Goal: Task Accomplishment & Management: Use online tool/utility

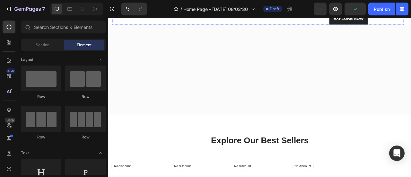
scroll to position [237, 0]
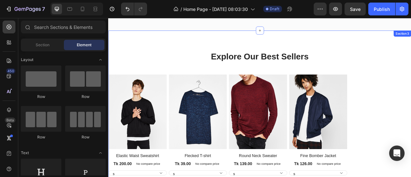
click at [208, 79] on div "Explore Our Best Sellers Heading Row Product Images Row Elastic Waist Sweatshir…" at bounding box center [300, 154] width 385 height 190
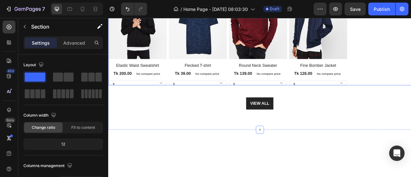
click at [410, 103] on div "Product Images Row Elastic Waist Sweatshirt Product Title Tk 200.00 Product Pri…" at bounding box center [300, 39] width 385 height 128
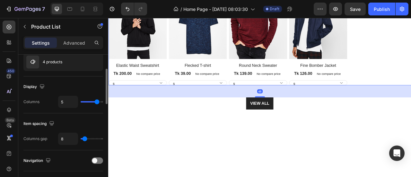
scroll to position [64, 0]
type input "4"
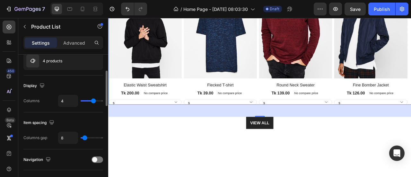
type input "4"
click at [92, 101] on input "range" at bounding box center [92, 100] width 22 height 1
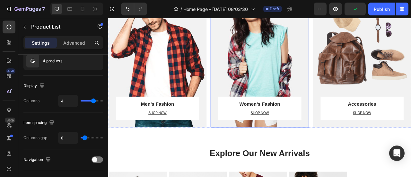
scroll to position [665, 0]
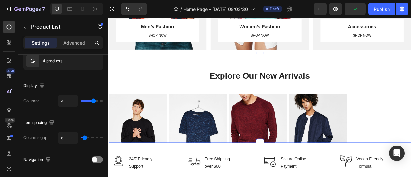
click at [410, 118] on div "Product Images Elastic Waist Sweatshirt Product Title Tk 200.00 Product Price P…" at bounding box center [300, 179] width 385 height 128
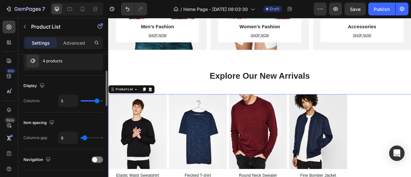
type input "4"
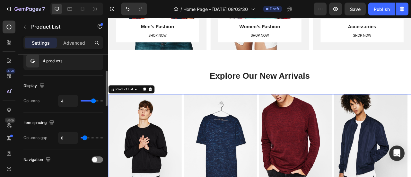
drag, startPoint x: 98, startPoint y: 101, endPoint x: 94, endPoint y: 102, distance: 3.6
type input "4"
click at [94, 101] on input "range" at bounding box center [92, 100] width 22 height 1
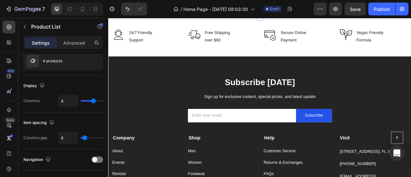
scroll to position [986, 0]
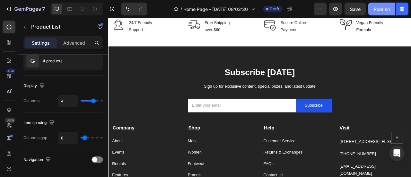
click at [382, 9] on div "Publish" at bounding box center [381, 9] width 16 height 7
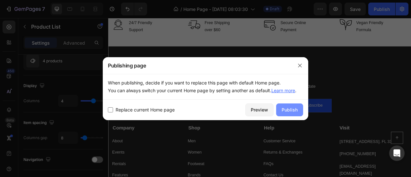
click at [291, 108] on div "Publish" at bounding box center [289, 109] width 16 height 7
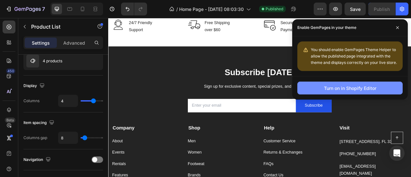
click at [360, 87] on div "Turn on in Shopify Editor" at bounding box center [350, 88] width 52 height 7
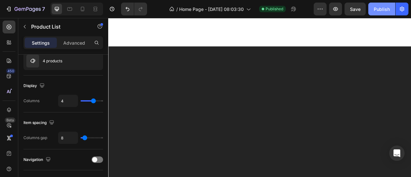
scroll to position [518, 0]
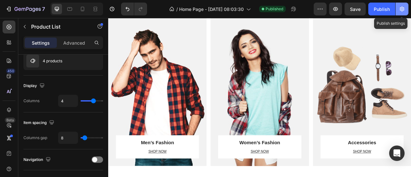
click at [402, 10] on icon "button" at bounding box center [401, 9] width 6 height 6
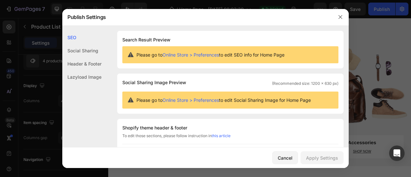
scroll to position [107, 0]
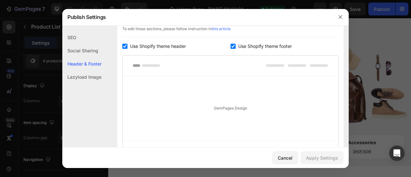
click at [230, 45] on input "checkbox" at bounding box center [232, 46] width 5 height 5
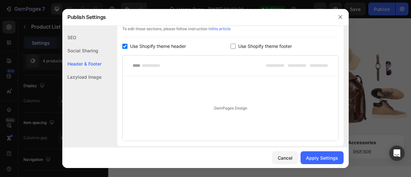
click at [231, 45] on input "checkbox" at bounding box center [232, 46] width 5 height 5
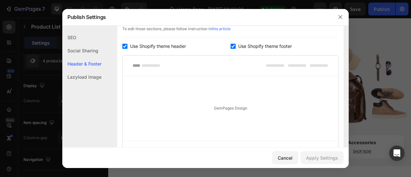
click at [231, 45] on input "checkbox" at bounding box center [232, 46] width 5 height 5
checkbox input "false"
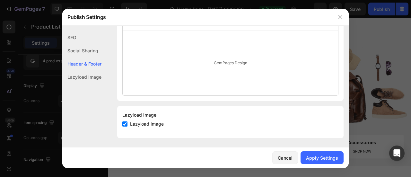
scroll to position [45, 0]
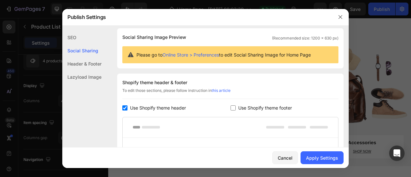
click at [133, 107] on span "Use Shopify theme header" at bounding box center [158, 108] width 56 height 8
checkbox input "true"
click at [316, 157] on div "Apply Settings" at bounding box center [322, 157] width 32 height 7
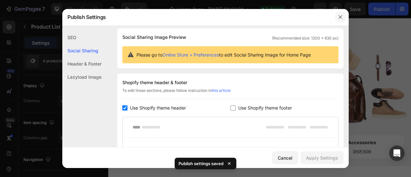
click at [339, 16] on icon "button" at bounding box center [340, 17] width 4 height 4
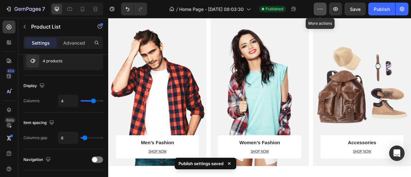
click at [320, 10] on icon "button" at bounding box center [320, 9] width 6 height 6
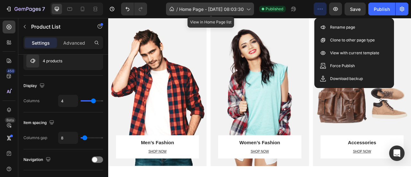
click at [247, 8] on icon at bounding box center [248, 9] width 6 height 6
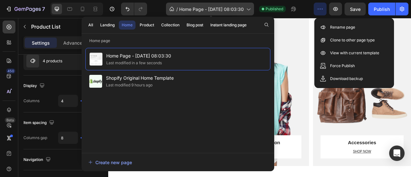
click at [248, 10] on icon at bounding box center [248, 9] width 6 height 6
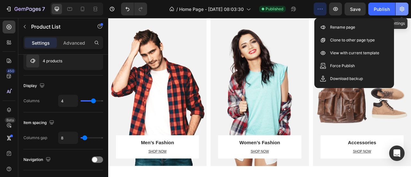
click at [404, 9] on icon "button" at bounding box center [401, 9] width 6 height 6
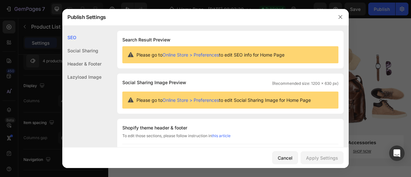
click at [89, 51] on div "Social Sharing" at bounding box center [81, 50] width 39 height 13
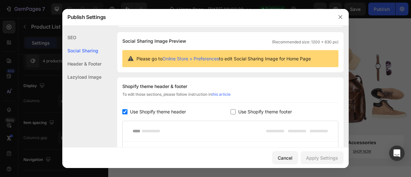
click at [92, 60] on div "Header & Footer" at bounding box center [81, 63] width 39 height 13
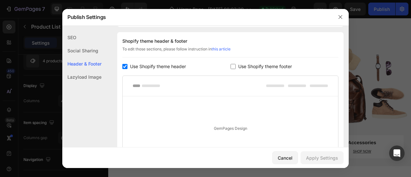
click at [91, 74] on div "Lazyload Image" at bounding box center [81, 76] width 39 height 13
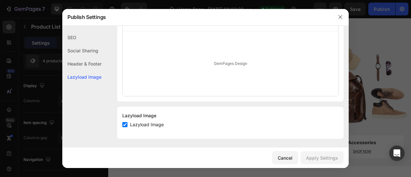
scroll to position [152, 0]
click at [290, 158] on div "Cancel" at bounding box center [285, 157] width 15 height 7
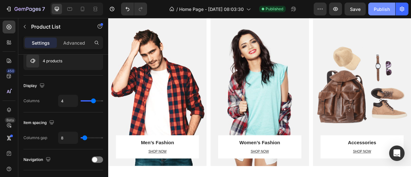
scroll to position [411, 0]
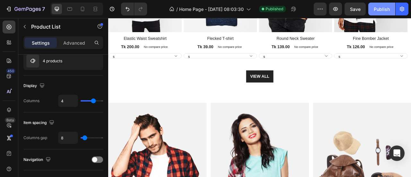
click at [382, 8] on div "Publish" at bounding box center [381, 9] width 16 height 7
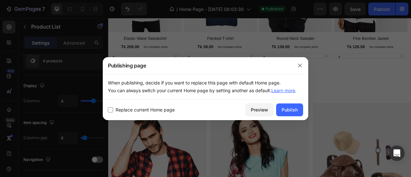
click at [152, 109] on span "Replace current Home page" at bounding box center [145, 110] width 59 height 8
checkbox input "true"
click at [288, 110] on div "Publish" at bounding box center [289, 109] width 16 height 7
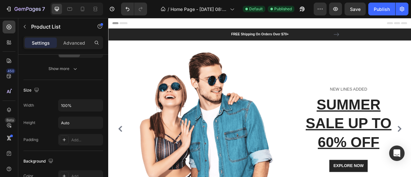
scroll to position [420, 0]
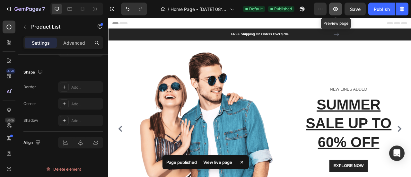
click at [338, 8] on icon "button" at bounding box center [335, 9] width 6 height 6
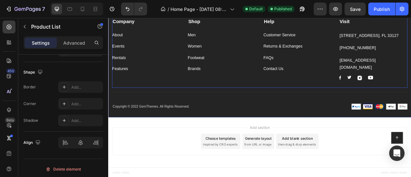
scroll to position [1014, 0]
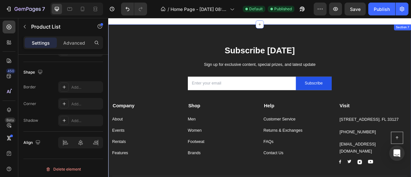
click at [158, 40] on div "Subscribe Today Heading Sign up for exclusive content, special prizes, and late…" at bounding box center [300, 138] width 385 height 225
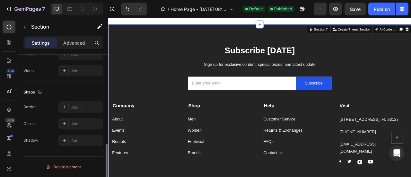
scroll to position [0, 0]
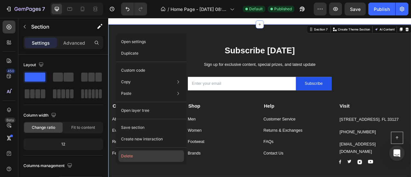
drag, startPoint x: 142, startPoint y: 156, endPoint x: 46, endPoint y: 173, distance: 98.4
click at [142, 156] on button "Delete" at bounding box center [150, 156] width 65 height 12
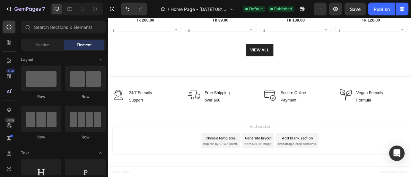
scroll to position [896, 0]
click at [381, 6] on div "Publish" at bounding box center [381, 9] width 16 height 7
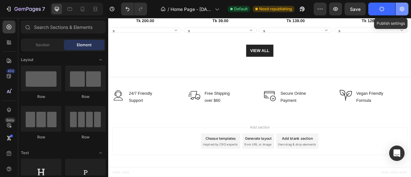
click at [402, 11] on icon "button" at bounding box center [401, 9] width 4 height 5
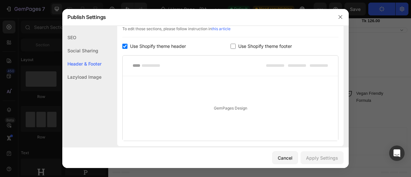
scroll to position [0, 0]
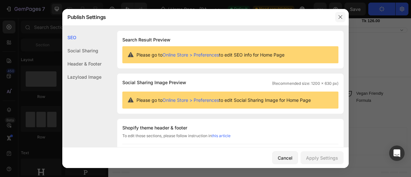
click at [339, 18] on icon "button" at bounding box center [340, 17] width 4 height 4
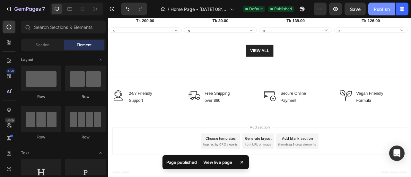
click at [376, 11] on div "Publish" at bounding box center [381, 9] width 16 height 7
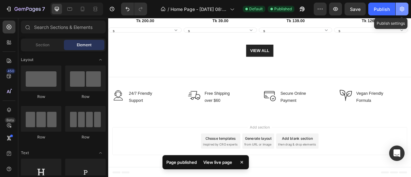
click at [402, 9] on icon "button" at bounding box center [402, 9] width 2 height 2
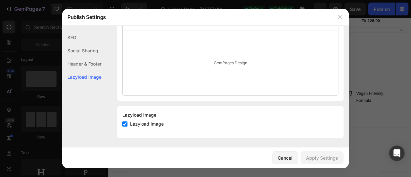
scroll to position [45, 0]
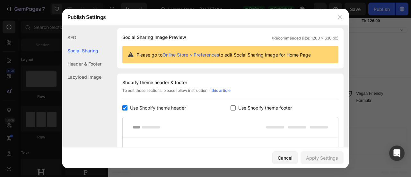
click at [235, 107] on label "Use Shopify theme footer" at bounding box center [263, 108] width 56 height 8
checkbox input "true"
click at [318, 156] on div "Apply Settings" at bounding box center [322, 157] width 32 height 7
click at [336, 17] on button "button" at bounding box center [340, 17] width 10 height 10
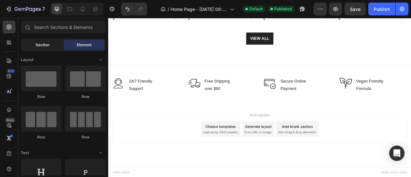
click at [44, 47] on span "Section" at bounding box center [43, 45] width 14 height 6
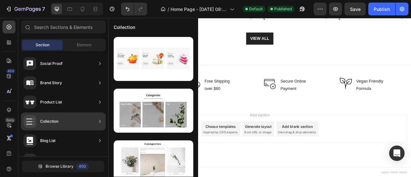
scroll to position [267, 0]
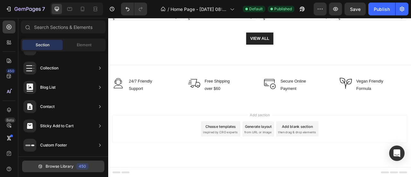
click at [60, 168] on span "Browse Library" at bounding box center [60, 166] width 28 height 6
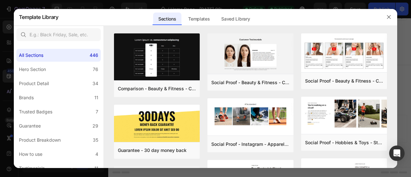
scroll to position [190, 0]
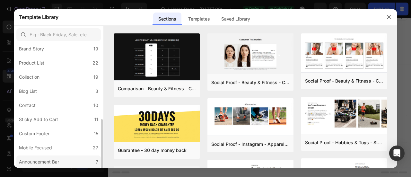
click at [75, 162] on label "Announcement Bar 7" at bounding box center [58, 161] width 84 height 13
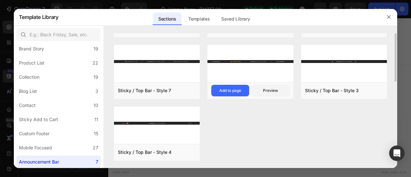
scroll to position [0, 0]
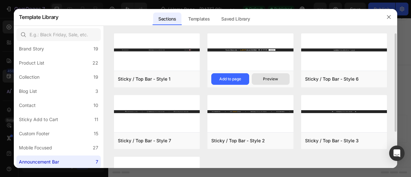
click at [272, 77] on div "Preview" at bounding box center [270, 79] width 15 height 6
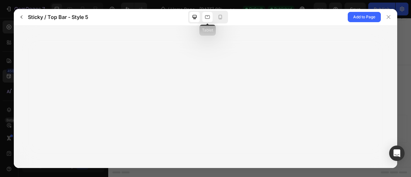
click at [210, 16] on icon at bounding box center [207, 17] width 5 height 4
click at [219, 16] on icon at bounding box center [220, 17] width 4 height 4
click at [191, 18] on icon at bounding box center [194, 17] width 6 height 6
click at [389, 15] on icon at bounding box center [388, 16] width 5 height 5
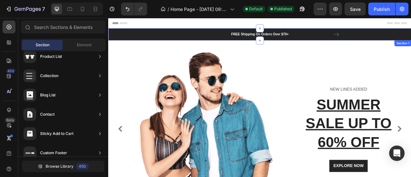
click at [172, 38] on div "FREE Shipping On Orders Over $70+ Text block FREE Shipping On Orders Over $70+ …" at bounding box center [300, 38] width 375 height 15
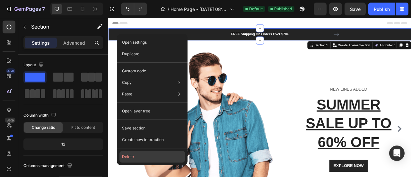
click at [142, 153] on button "Delete" at bounding box center [151, 157] width 65 height 12
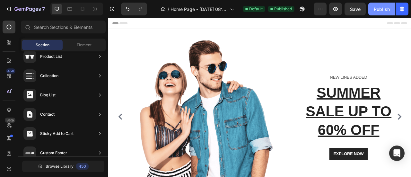
click at [379, 12] on div "Publish" at bounding box center [381, 9] width 16 height 7
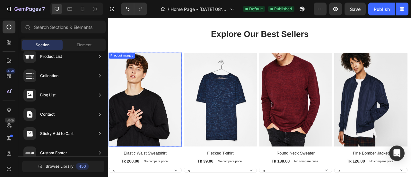
scroll to position [249, 0]
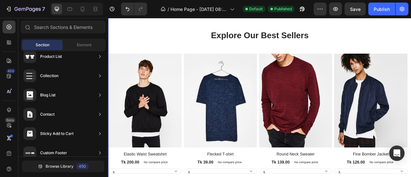
click at [203, 58] on div "Explore Our Best Sellers Heading Row Product Images Row Elastic Waist Sweatshir…" at bounding box center [300, 139] width 385 height 214
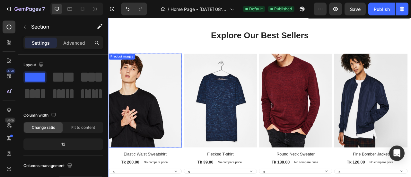
click at [191, 85] on img at bounding box center [154, 122] width 93 height 119
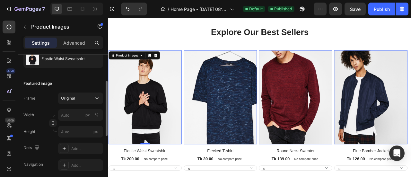
scroll to position [253, 0]
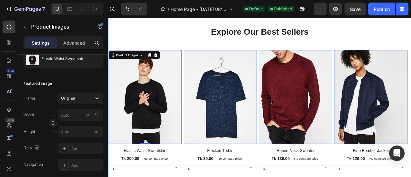
click at [410, 54] on div "Explore Our Best Sellers Heading Row Product Images 0 Row Elastic Waist Sweatsh…" at bounding box center [300, 135] width 385 height 214
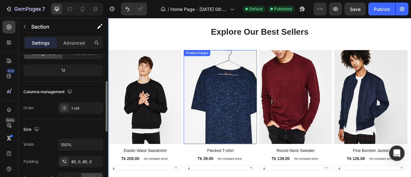
scroll to position [253, 0]
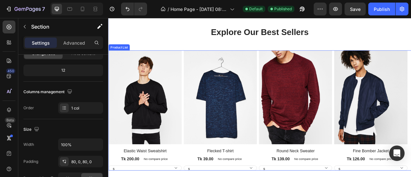
click at [202, 64] on div "Product Images Row Elastic Waist Sweatshirt Product Title Tk 200.00 Product Pri…" at bounding box center [300, 135] width 385 height 153
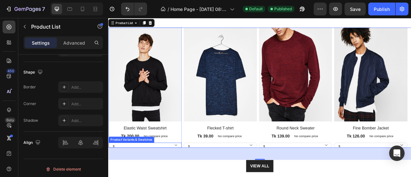
scroll to position [282, 0]
click at [146, 176] on select "s m l xl" at bounding box center [154, 179] width 93 height 6
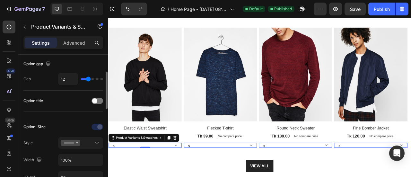
scroll to position [65, 0]
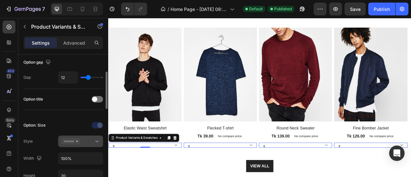
click at [89, 141] on div at bounding box center [80, 141] width 39 height 6
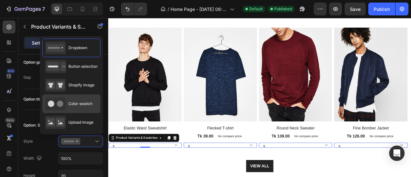
click at [83, 104] on span "Color swatch" at bounding box center [80, 104] width 24 height 6
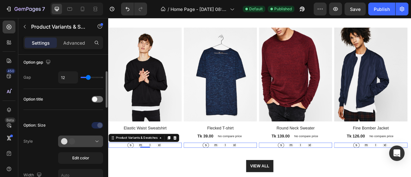
click at [91, 139] on div at bounding box center [80, 141] width 39 height 6
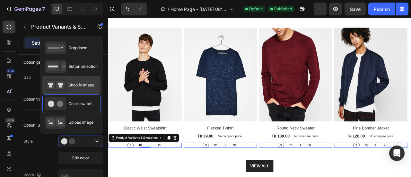
click at [81, 88] on div "Shopify image" at bounding box center [69, 85] width 49 height 13
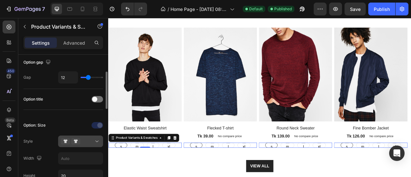
click at [94, 141] on icon at bounding box center [97, 141] width 6 height 6
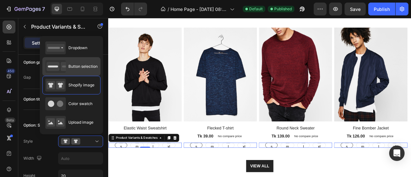
click at [78, 68] on span "Button selection" at bounding box center [82, 67] width 29 height 6
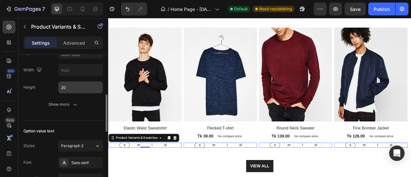
scroll to position [157, 0]
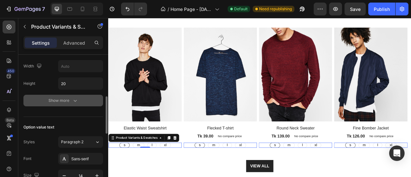
click at [75, 100] on icon "button" at bounding box center [75, 100] width 6 height 6
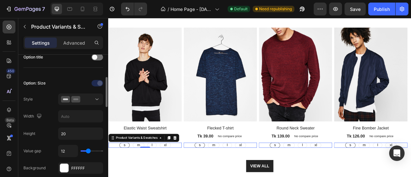
scroll to position [0, 0]
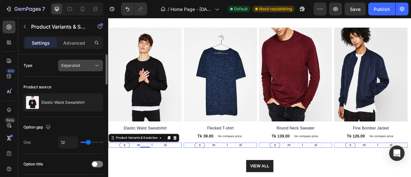
click at [85, 66] on div "Separated" at bounding box center [77, 66] width 33 height 6
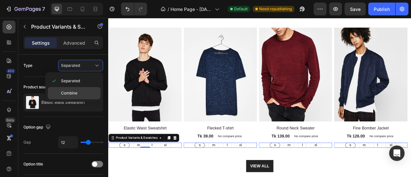
click at [79, 91] on p "Combine" at bounding box center [79, 93] width 37 height 6
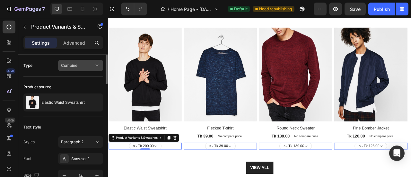
click at [80, 66] on div "Combine" at bounding box center [77, 66] width 33 height 6
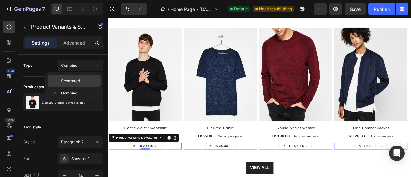
click at [76, 82] on span "Separated" at bounding box center [70, 81] width 19 height 6
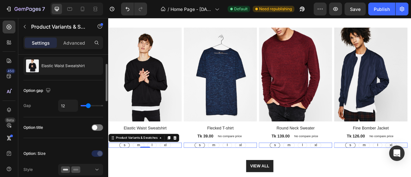
scroll to position [36, 0]
click at [93, 127] on span at bounding box center [94, 127] width 5 height 5
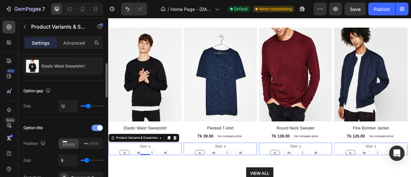
click at [94, 126] on div at bounding box center [97, 127] width 12 height 6
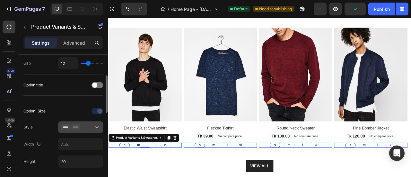
click at [95, 124] on icon at bounding box center [97, 127] width 6 height 6
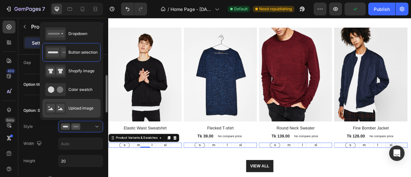
scroll to position [80, 0]
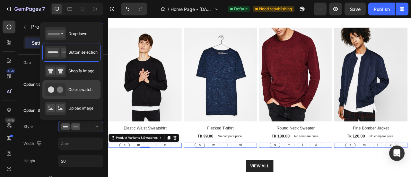
click at [82, 90] on span "Color swatch" at bounding box center [80, 90] width 24 height 6
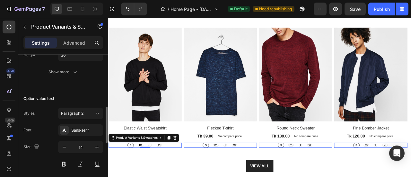
scroll to position [203, 0]
click at [78, 114] on button "Paragraph 2" at bounding box center [80, 113] width 45 height 12
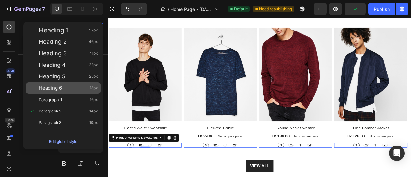
click at [69, 90] on div "Heading 6 18px" at bounding box center [68, 88] width 59 height 6
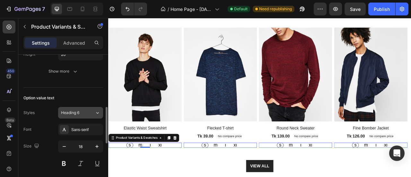
click at [78, 112] on span "Heading 6" at bounding box center [70, 113] width 18 height 6
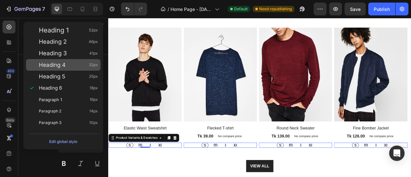
click at [70, 66] on div "Heading 4 32px" at bounding box center [68, 65] width 59 height 6
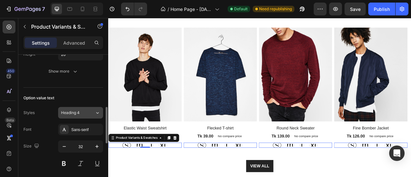
click at [73, 111] on span "Heading 4" at bounding box center [70, 113] width 19 height 6
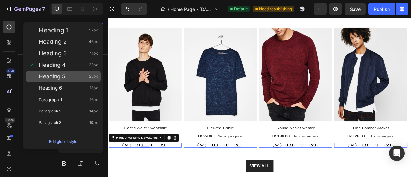
click at [70, 81] on div "Heading 5 25px" at bounding box center [63, 77] width 74 height 12
type input "25"
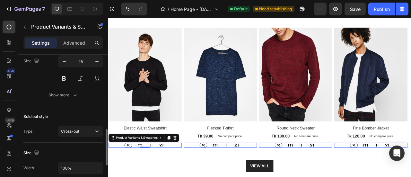
scroll to position [288, 0]
click at [64, 131] on span "Cross-out" at bounding box center [70, 131] width 18 height 6
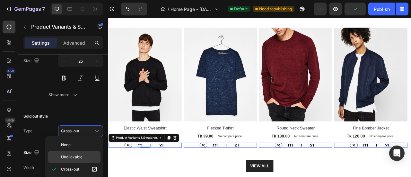
click at [66, 153] on div "Unclickable" at bounding box center [74, 157] width 53 height 12
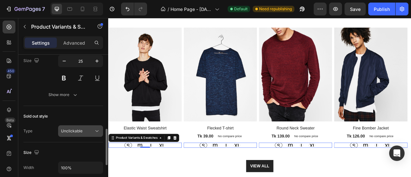
click at [74, 128] on span "Unclickable" at bounding box center [71, 131] width 21 height 6
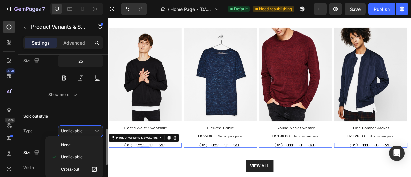
click at [49, 131] on div "Type Unclickable" at bounding box center [63, 131] width 80 height 12
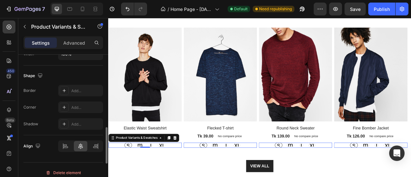
scroll to position [405, 0]
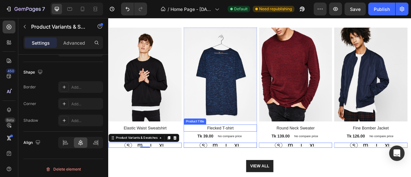
click at [267, 156] on h2 "Flecked T-shirt" at bounding box center [250, 157] width 93 height 9
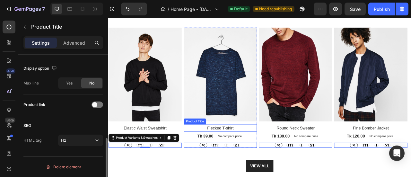
scroll to position [0, 0]
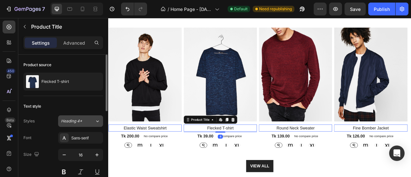
click at [72, 120] on span "Heading 4*" at bounding box center [71, 121] width 21 height 6
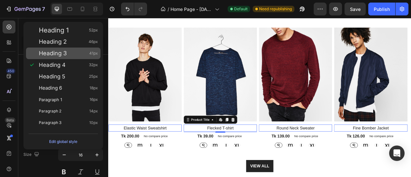
click at [67, 54] on div "Heading 3 41px" at bounding box center [68, 53] width 59 height 6
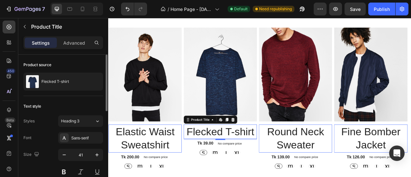
click at [78, 127] on div "Styles Heading 3 Font Sans-serif Size 41 Color 242424 Align Show more" at bounding box center [63, 171] width 80 height 112
click at [78, 125] on button "Heading 3" at bounding box center [80, 121] width 45 height 12
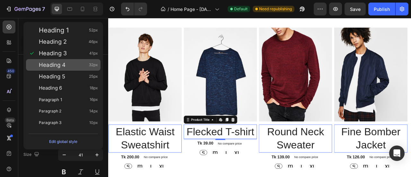
click at [70, 60] on div "Heading 4 32px" at bounding box center [63, 65] width 74 height 12
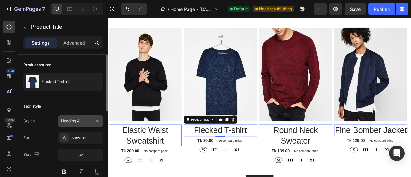
click at [70, 125] on button "Heading 4" at bounding box center [80, 121] width 45 height 12
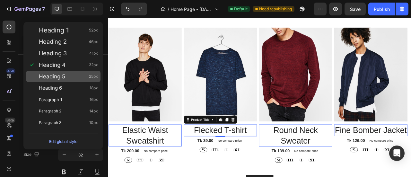
click at [66, 79] on div "Heading 5 25px" at bounding box center [68, 76] width 59 height 6
type input "25"
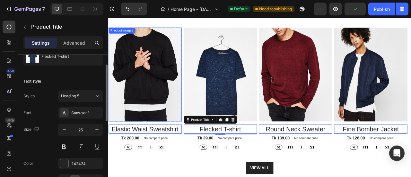
scroll to position [282, 0]
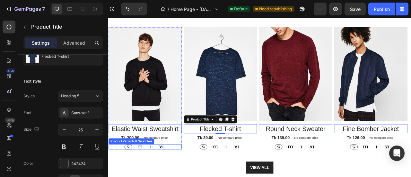
click at [162, 176] on input "l l l" at bounding box center [162, 178] width 0 height 0
radio input "true"
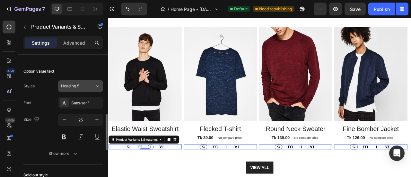
scroll to position [230, 0]
click at [80, 86] on div "Heading 5" at bounding box center [74, 86] width 26 height 6
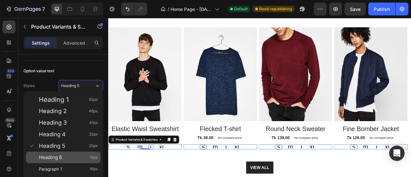
click at [66, 155] on div "Heading 6 18px" at bounding box center [68, 157] width 59 height 6
type input "18"
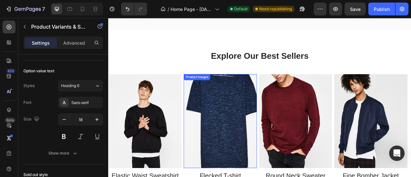
scroll to position [175, 0]
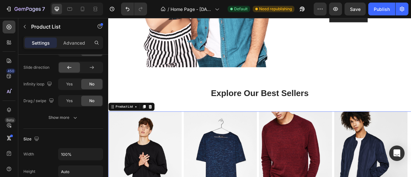
scroll to position [0, 0]
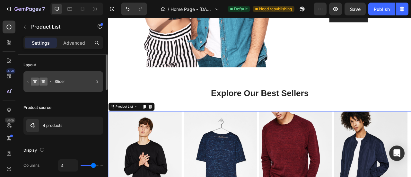
click at [56, 81] on div "Slider" at bounding box center [74, 81] width 39 height 15
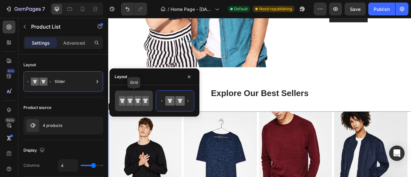
click at [127, 102] on icon at bounding box center [129, 101] width 7 height 10
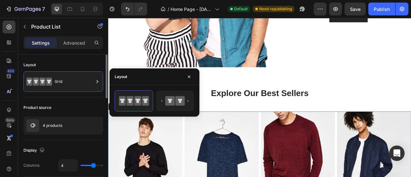
click at [72, 100] on div "Product source 4 products" at bounding box center [63, 118] width 80 height 43
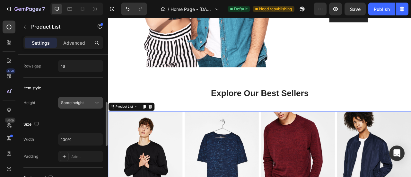
scroll to position [153, 0]
click at [84, 105] on button "Same height" at bounding box center [80, 103] width 45 height 12
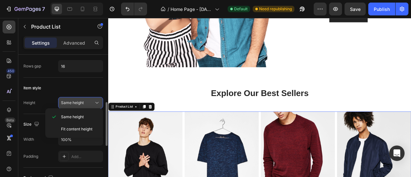
click at [84, 105] on button "Same height" at bounding box center [80, 103] width 45 height 12
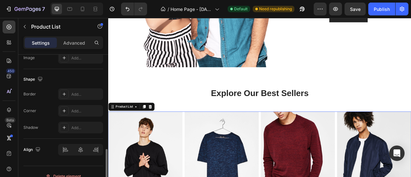
scroll to position [305, 0]
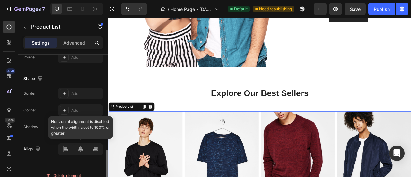
click at [81, 148] on div at bounding box center [80, 149] width 45 height 12
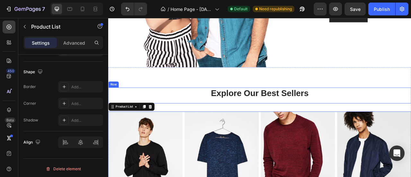
scroll to position [282, 0]
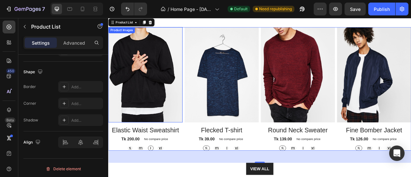
click at [164, 125] on img at bounding box center [155, 90] width 94 height 121
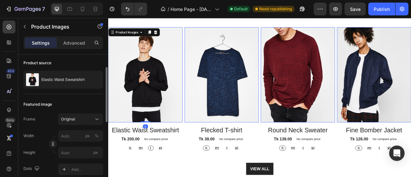
scroll to position [49, 0]
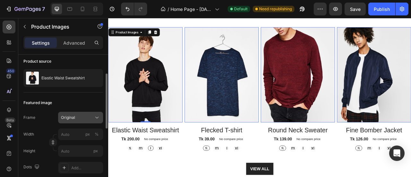
click at [82, 116] on div "Original" at bounding box center [76, 118] width 31 height 6
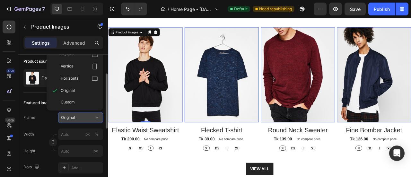
click at [82, 116] on div "Original" at bounding box center [76, 118] width 31 height 6
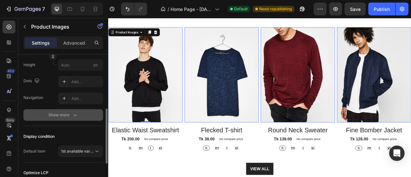
scroll to position [136, 0]
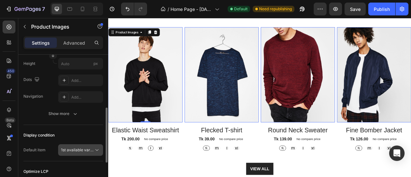
click at [94, 149] on icon at bounding box center [97, 150] width 6 height 6
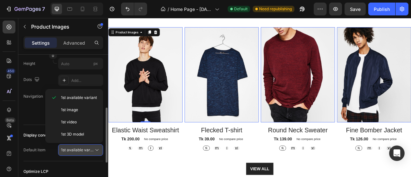
click at [94, 149] on icon at bounding box center [97, 150] width 6 height 6
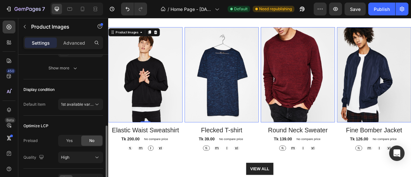
scroll to position [220, 0]
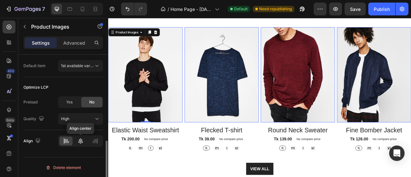
click at [81, 142] on icon at bounding box center [80, 141] width 4 height 6
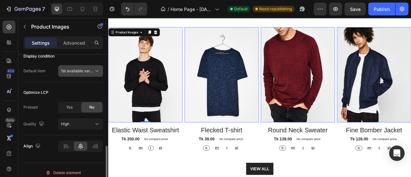
scroll to position [215, 0]
click at [87, 72] on span "1st available variant" at bounding box center [79, 71] width 36 height 5
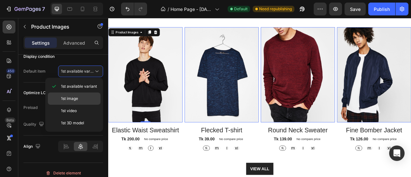
click at [77, 99] on span "1st image" at bounding box center [69, 99] width 17 height 6
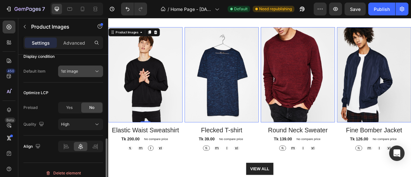
click at [87, 74] on button "1st image" at bounding box center [80, 71] width 45 height 12
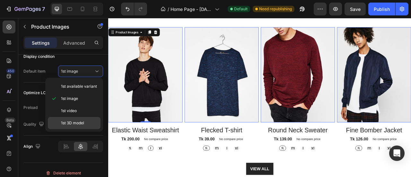
click at [78, 123] on span "1st 3D model" at bounding box center [72, 123] width 23 height 6
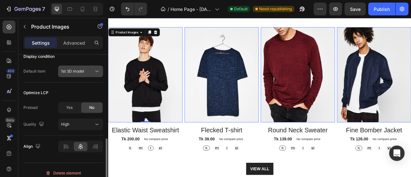
click at [86, 72] on div "1st 3D model" at bounding box center [77, 71] width 33 height 6
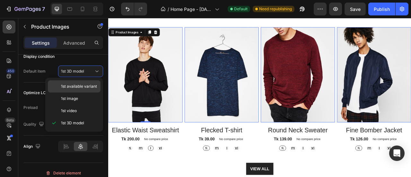
click at [81, 87] on span "1st available variant" at bounding box center [79, 86] width 36 height 6
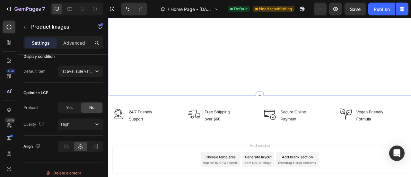
select select "l"
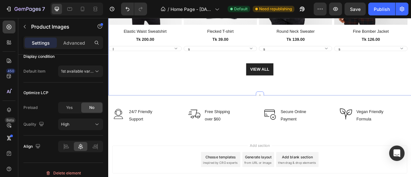
scroll to position [603, 0]
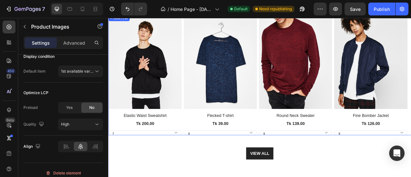
click at [202, 132] on div "Product Images Elastic Waist Sweatshirt Product Title Tk 200.00 Product Price P…" at bounding box center [300, 90] width 385 height 153
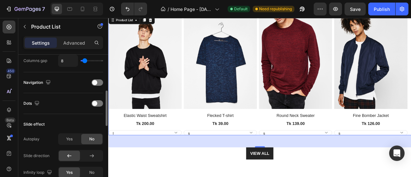
scroll to position [142, 0]
click at [97, 80] on div at bounding box center [97, 82] width 12 height 6
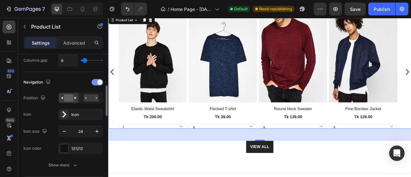
click at [97, 80] on div at bounding box center [97, 82] width 12 height 6
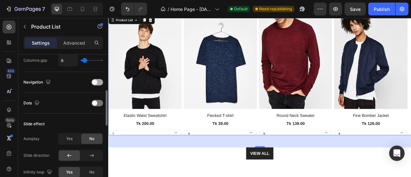
click at [97, 80] on div at bounding box center [97, 82] width 12 height 6
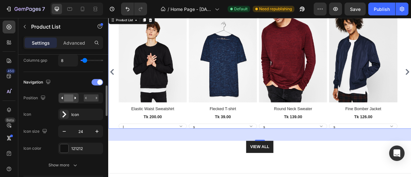
click at [97, 80] on div at bounding box center [97, 82] width 12 height 6
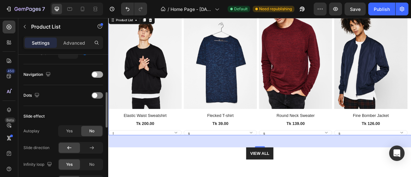
scroll to position [150, 0]
click at [97, 76] on div at bounding box center [97, 74] width 12 height 6
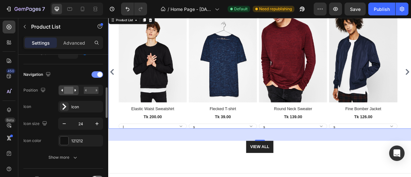
click at [98, 73] on span at bounding box center [99, 74] width 5 height 5
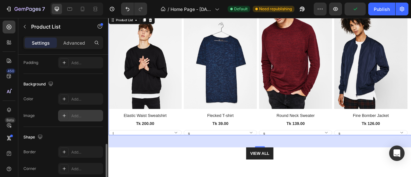
scroll to position [420, 0]
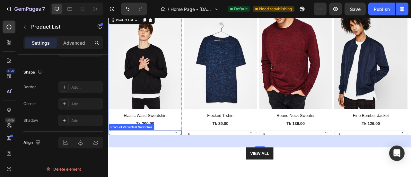
click at [126, 162] on select "s m l xl" at bounding box center [154, 163] width 93 height 6
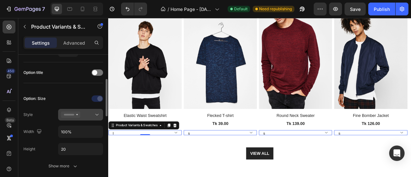
scroll to position [91, 0]
click at [71, 114] on rect at bounding box center [69, 115] width 10 height 2
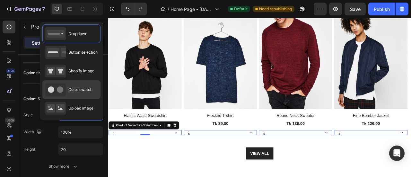
click at [75, 87] on span "Color swatch" at bounding box center [80, 90] width 24 height 6
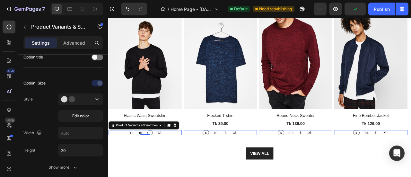
scroll to position [214, 0]
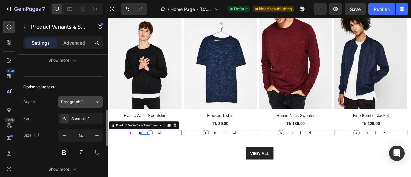
click at [77, 104] on button "Paragraph 2" at bounding box center [80, 102] width 45 height 12
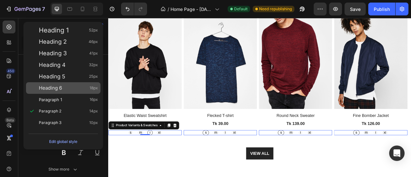
click at [67, 86] on div "Heading 6 18px" at bounding box center [68, 88] width 59 height 6
type input "18"
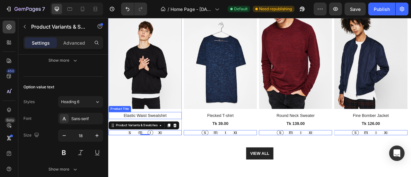
click at [167, 141] on h2 "Elastic Waist Sweatshirt" at bounding box center [154, 141] width 93 height 9
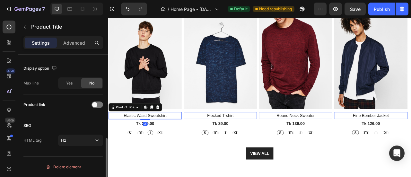
scroll to position [0, 0]
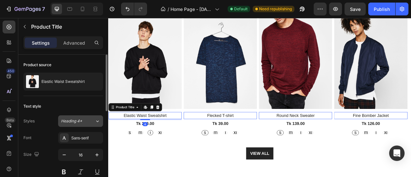
click at [80, 120] on span "Heading 4*" at bounding box center [71, 121] width 21 height 6
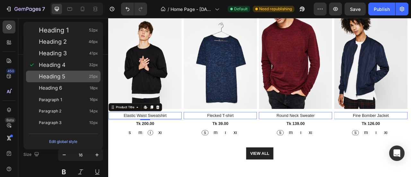
click at [72, 75] on div "Heading 5 25px" at bounding box center [68, 76] width 59 height 6
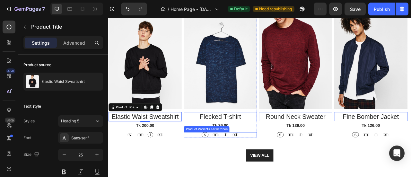
scroll to position [710, 0]
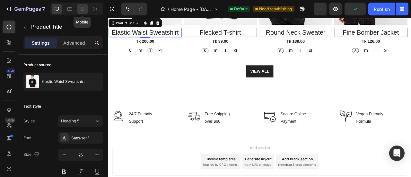
click at [82, 10] on icon at bounding box center [83, 10] width 2 height 1
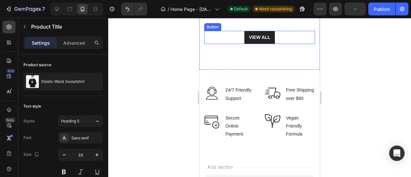
scroll to position [654, 0]
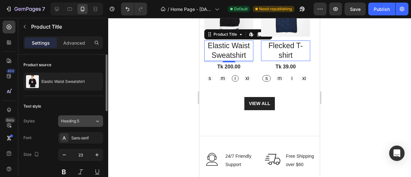
click at [84, 118] on div "Heading 5" at bounding box center [74, 121] width 26 height 6
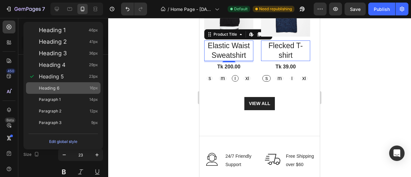
click at [77, 90] on div "Heading 6 16px" at bounding box center [68, 88] width 59 height 6
type input "16"
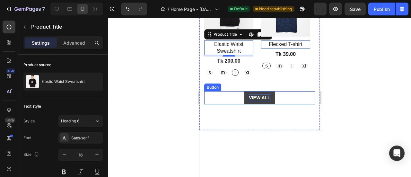
scroll to position [547, 0]
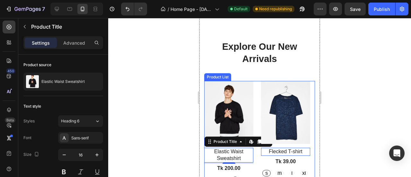
click at [257, 86] on div "Product Images Elastic Waist Sweatshirt Product Title Edit content in Shopify 4…" at bounding box center [259, 132] width 111 height 102
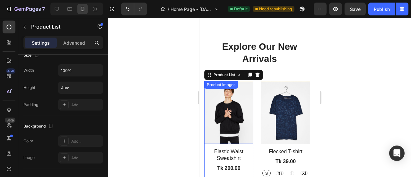
scroll to position [420, 0]
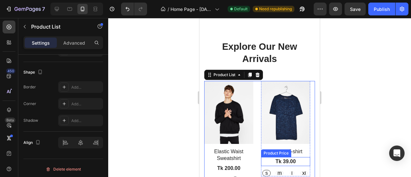
click at [266, 164] on div "Tk 39.00" at bounding box center [285, 161] width 49 height 9
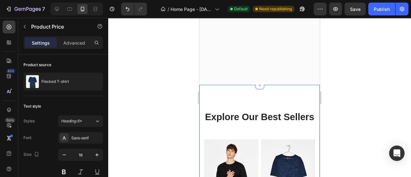
scroll to position [333, 0]
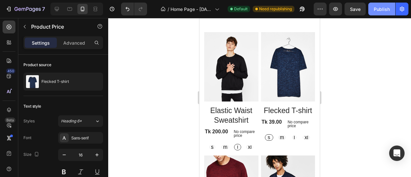
click at [387, 8] on div "Publish" at bounding box center [381, 9] width 16 height 7
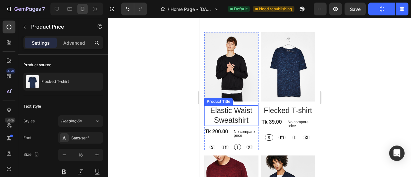
click at [225, 123] on h2 "Elastic Waist Sweatshirt" at bounding box center [231, 115] width 54 height 21
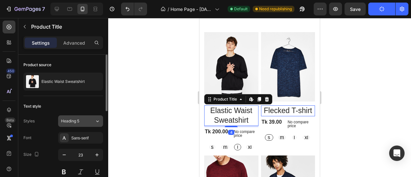
click at [85, 124] on button "Heading 5" at bounding box center [80, 121] width 45 height 12
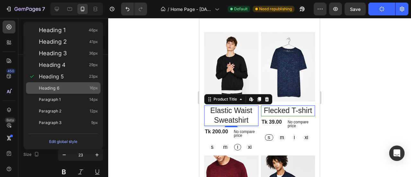
click at [74, 88] on div "Heading 6 16px" at bounding box center [68, 88] width 59 height 6
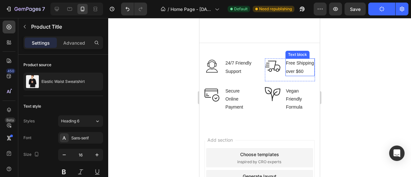
scroll to position [1358, 0]
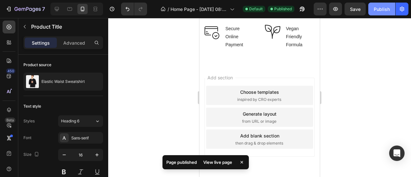
click at [380, 9] on div "Publish" at bounding box center [381, 9] width 16 height 7
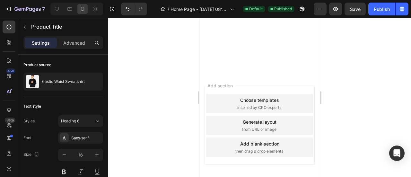
scroll to position [1037, 0]
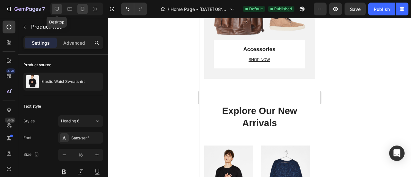
click at [61, 9] on div at bounding box center [57, 9] width 10 height 10
type input "18"
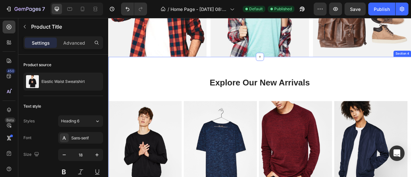
scroll to position [733, 0]
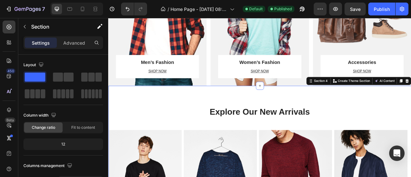
scroll to position [741, 0]
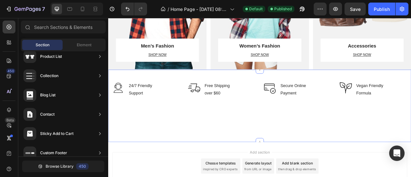
scroll to position [760, 0]
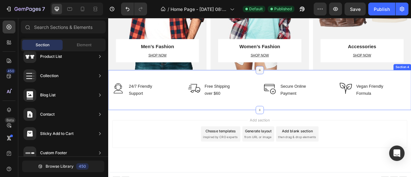
click at [300, 87] on div at bounding box center [300, 84] width 10 height 10
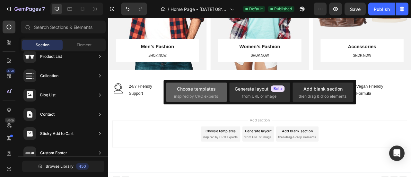
click at [195, 93] on span "inspired by CRO experts" at bounding box center [196, 96] width 44 height 6
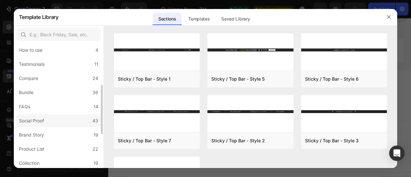
scroll to position [104, 0]
click at [47, 149] on label "Product List 22" at bounding box center [58, 148] width 84 height 13
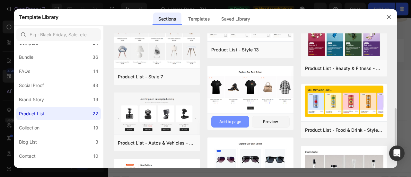
scroll to position [253, 0]
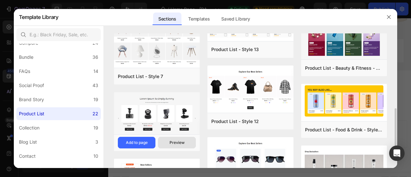
click at [182, 142] on div "Preview" at bounding box center [176, 143] width 15 height 6
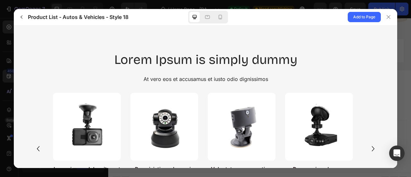
scroll to position [57, 0]
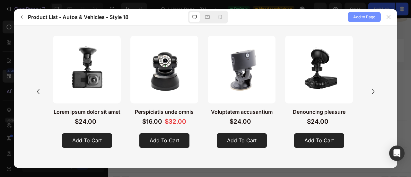
click at [364, 17] on span "Add to Page" at bounding box center [364, 17] width 22 height 8
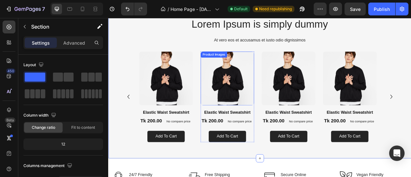
scroll to position [853, 0]
click at [266, 96] on img at bounding box center [259, 94] width 68 height 68
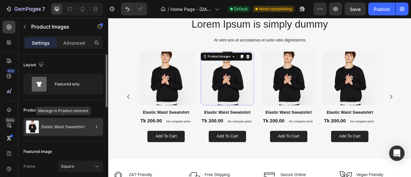
click at [49, 126] on p "Elastic Waist Sweatshirt" at bounding box center [62, 126] width 43 height 4
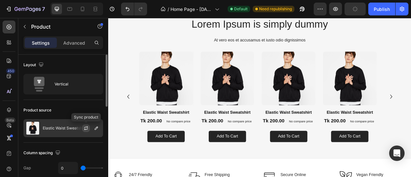
click at [87, 128] on icon "button" at bounding box center [85, 127] width 5 height 5
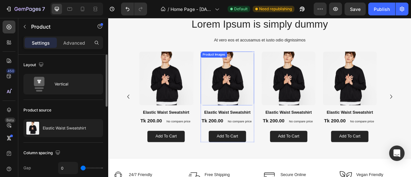
click at [276, 91] on img at bounding box center [259, 94] width 68 height 68
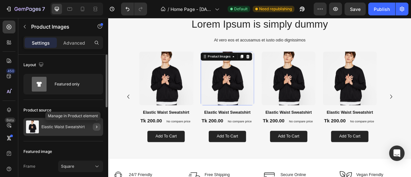
click at [96, 125] on icon "button" at bounding box center [96, 126] width 5 height 5
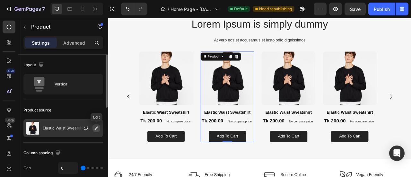
click at [96, 127] on icon "button" at bounding box center [96, 127] width 5 height 5
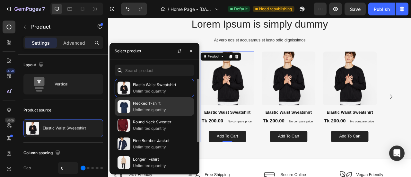
click at [139, 108] on p "Unlimited quantity" at bounding box center [162, 110] width 58 height 6
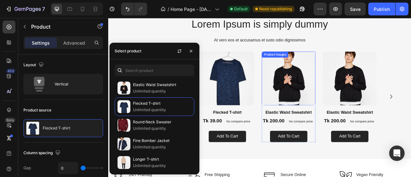
click at [334, 108] on img at bounding box center [337, 94] width 68 height 68
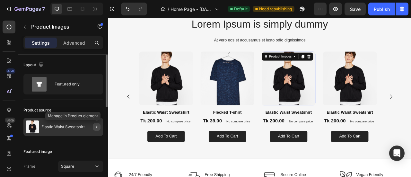
click at [96, 125] on icon "button" at bounding box center [96, 126] width 5 height 5
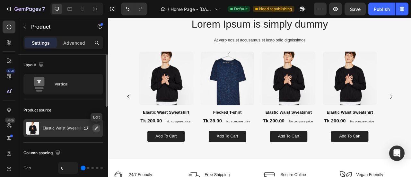
click at [93, 128] on button "button" at bounding box center [96, 128] width 8 height 8
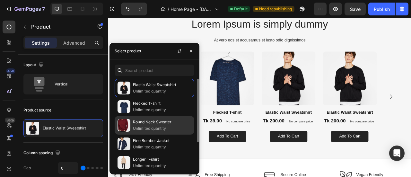
click at [143, 127] on p "Unlimited quantity" at bounding box center [162, 128] width 58 height 6
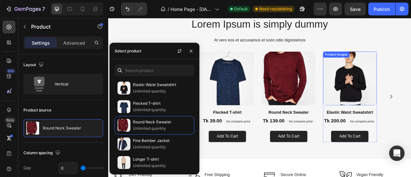
click at [404, 97] on img at bounding box center [415, 94] width 68 height 68
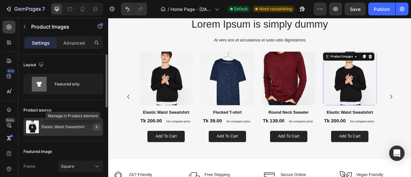
click at [94, 126] on icon "button" at bounding box center [96, 126] width 5 height 5
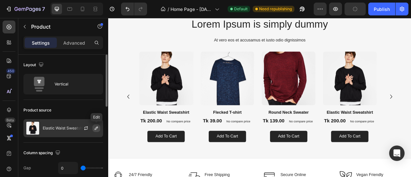
click at [94, 129] on icon "button" at bounding box center [96, 127] width 5 height 5
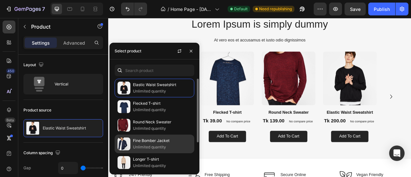
click at [143, 147] on p "Unlimited quantity" at bounding box center [162, 147] width 58 height 6
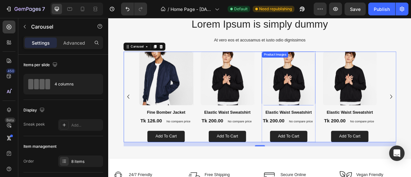
click at [338, 108] on img at bounding box center [337, 94] width 68 height 68
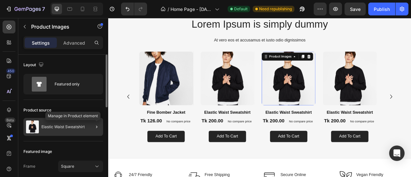
click at [93, 125] on button "button" at bounding box center [97, 127] width 8 height 8
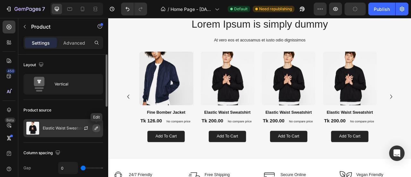
click at [96, 129] on icon "button" at bounding box center [96, 127] width 3 height 3
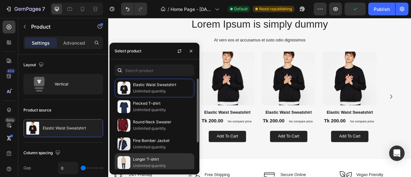
scroll to position [4, 0]
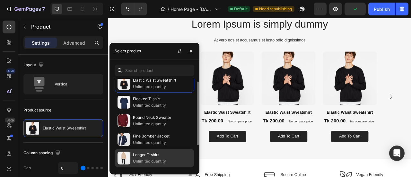
click at [123, 154] on img at bounding box center [123, 157] width 13 height 13
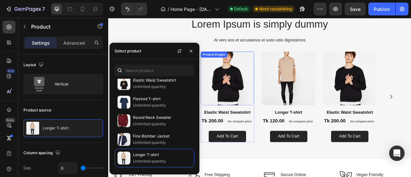
click at [270, 109] on img at bounding box center [259, 94] width 68 height 68
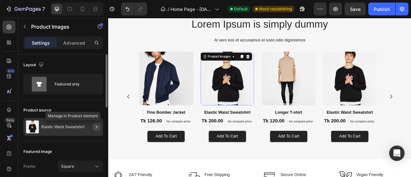
click at [96, 128] on icon "button" at bounding box center [96, 126] width 5 height 5
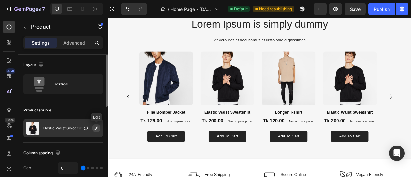
click at [96, 129] on icon "button" at bounding box center [96, 127] width 5 height 5
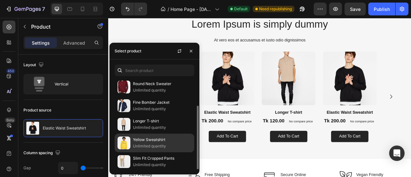
scroll to position [38, 0]
click at [136, 139] on p "Yellow Sweatshirt" at bounding box center [162, 140] width 58 height 6
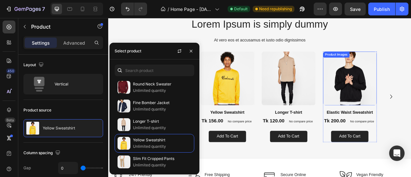
click at [410, 107] on img at bounding box center [415, 94] width 68 height 68
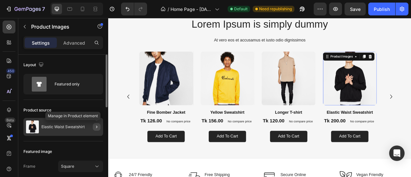
click at [96, 123] on button "button" at bounding box center [97, 127] width 8 height 8
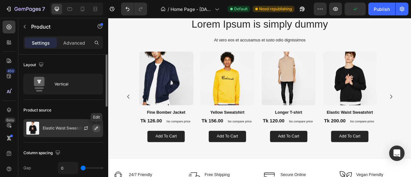
click at [96, 127] on icon "button" at bounding box center [96, 127] width 5 height 5
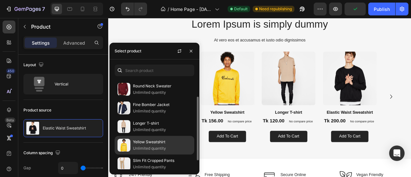
scroll to position [38, 0]
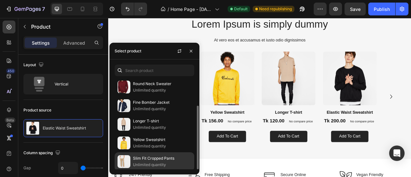
click at [124, 155] on img at bounding box center [123, 161] width 13 height 13
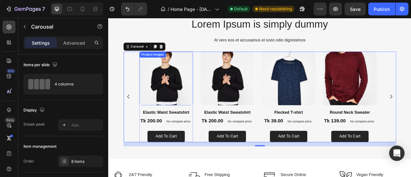
click at [182, 107] on img at bounding box center [181, 94] width 68 height 68
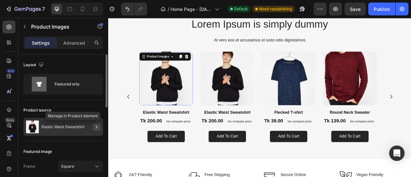
click at [93, 124] on button "button" at bounding box center [97, 127] width 8 height 8
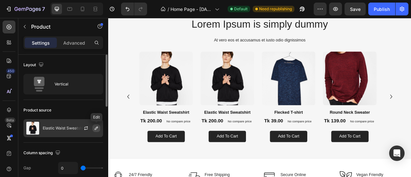
click at [94, 129] on icon "button" at bounding box center [96, 127] width 5 height 5
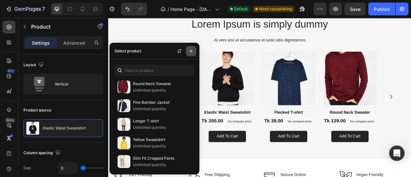
drag, startPoint x: 189, startPoint y: 52, endPoint x: 103, endPoint y: 45, distance: 85.9
click at [189, 52] on icon "button" at bounding box center [190, 50] width 5 height 5
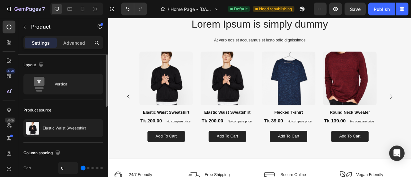
scroll to position [107, 0]
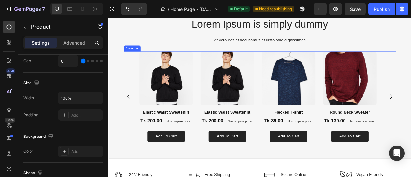
click at [136, 90] on div "Product Images Elastic Waist Sweatshirt Product Title Tk 200.00 Product Price P…" at bounding box center [300, 117] width 347 height 115
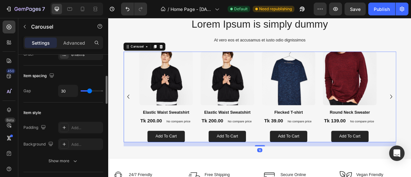
scroll to position [0, 0]
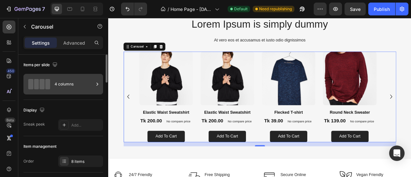
click at [59, 87] on div "4 columns" at bounding box center [74, 84] width 39 height 15
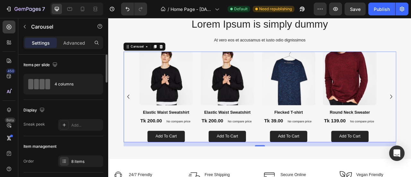
click at [62, 107] on div "Display" at bounding box center [63, 110] width 80 height 10
click at [81, 43] on p "Advanced" at bounding box center [74, 42] width 22 height 7
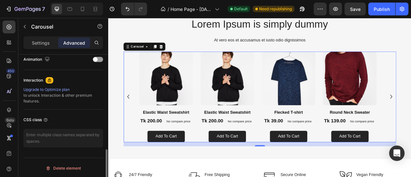
scroll to position [179, 0]
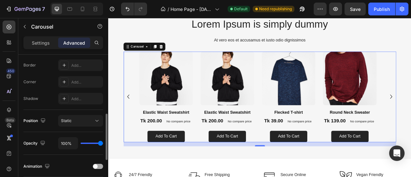
click at [97, 164] on div at bounding box center [98, 166] width 10 height 5
click at [97, 164] on span at bounding box center [95, 166] width 4 height 4
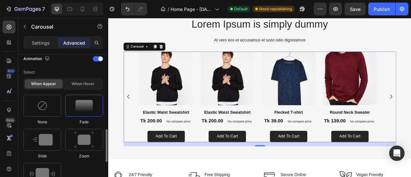
scroll to position [295, 0]
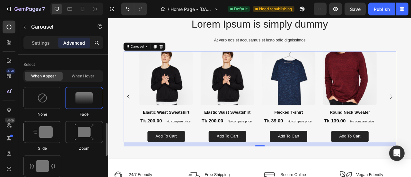
click at [42, 132] on img at bounding box center [42, 132] width 20 height 12
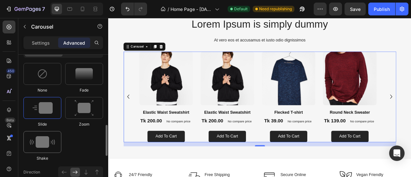
scroll to position [318, 0]
click at [48, 146] on img at bounding box center [42, 142] width 25 height 12
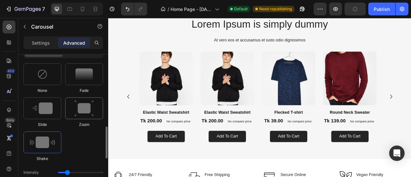
click at [90, 108] on img at bounding box center [83, 108] width 19 height 16
type input "1.7"
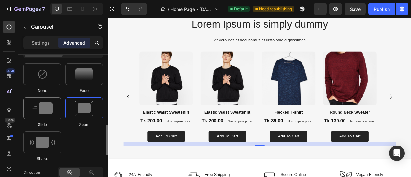
click at [47, 103] on img at bounding box center [42, 108] width 20 height 12
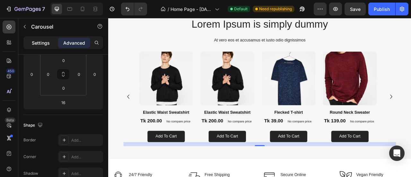
scroll to position [0, 0]
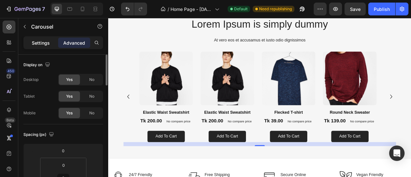
click at [38, 44] on p "Settings" at bounding box center [41, 42] width 18 height 7
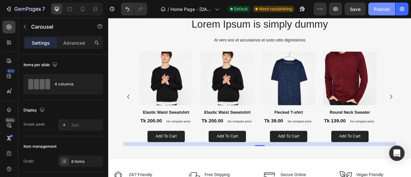
click at [383, 7] on div "Publish" at bounding box center [381, 9] width 16 height 7
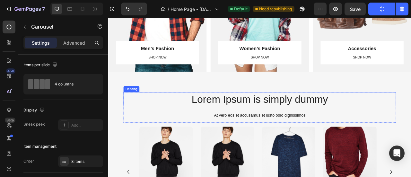
scroll to position [758, 0]
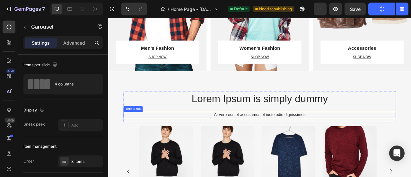
click at [272, 139] on p "At vero eos et accusamus et iusto odio dignissimos" at bounding box center [300, 141] width 345 height 7
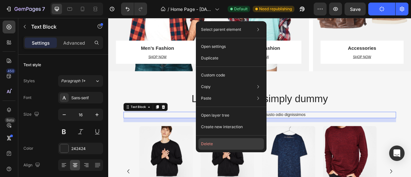
click at [221, 145] on button "Delete" at bounding box center [230, 144] width 65 height 12
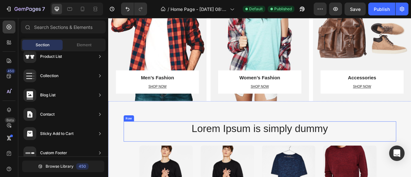
scroll to position [721, 0]
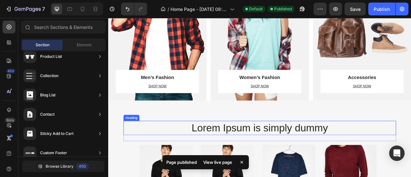
click at [254, 159] on h2 "Lorem Ipsum is simply dummy" at bounding box center [300, 158] width 347 height 18
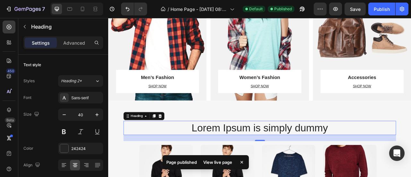
click at [243, 155] on h2 "Lorem Ipsum is simply dummy" at bounding box center [300, 158] width 347 height 18
click at [243, 155] on p "Lorem Ipsum is simply dummy" at bounding box center [300, 157] width 345 height 17
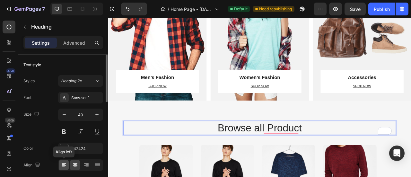
click at [64, 163] on icon at bounding box center [64, 165] width 6 height 6
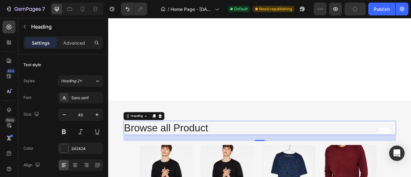
scroll to position [828, 0]
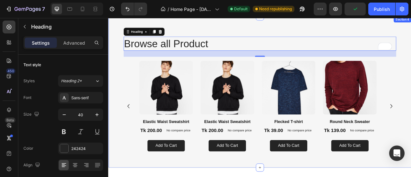
click at [118, 47] on div "Browse all Product Heading 24 Row Product Images Elastic Waist Sweatshirt Produ…" at bounding box center [300, 112] width 385 height 192
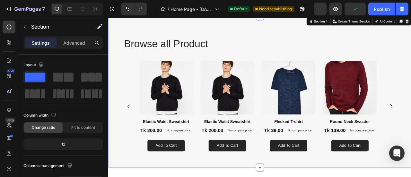
click at [123, 83] on div "Browse all Product Heading Row Product Images Elastic Waist Sweatshirt Product …" at bounding box center [300, 112] width 385 height 192
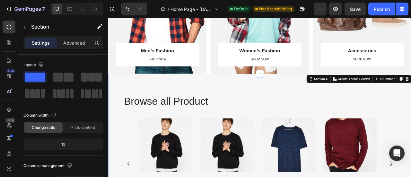
scroll to position [755, 0]
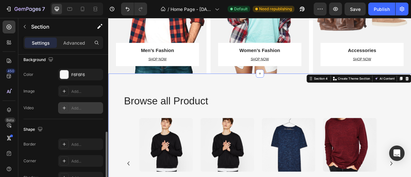
scroll to position [107, 0]
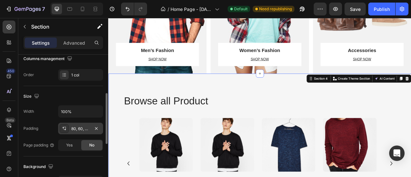
click at [77, 129] on div "80, 60, 48, 60" at bounding box center [80, 129] width 19 height 6
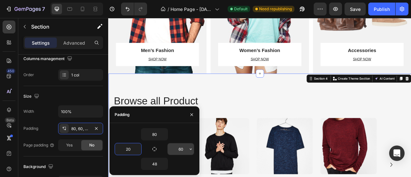
type input "20"
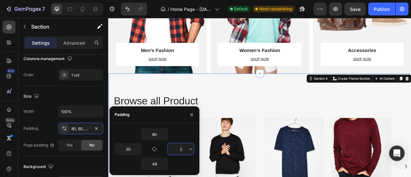
type input "20"
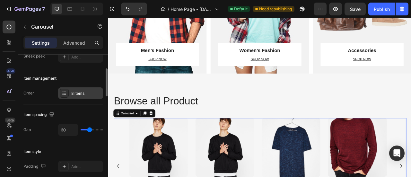
scroll to position [68, 0]
click at [75, 95] on div "8 items" at bounding box center [80, 93] width 45 height 12
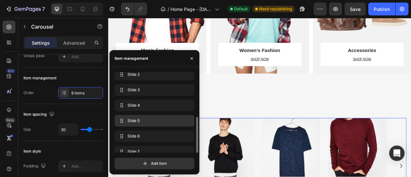
scroll to position [41, 0]
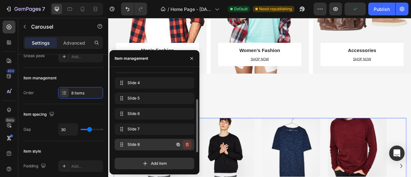
click at [184, 143] on icon "button" at bounding box center [186, 144] width 5 height 5
click at [182, 142] on div "Delete" at bounding box center [183, 144] width 12 height 6
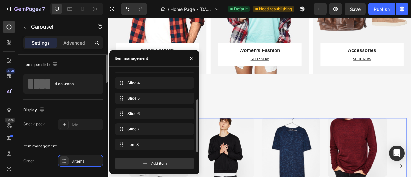
scroll to position [1, 0]
click at [66, 106] on div "Display" at bounding box center [63, 109] width 80 height 10
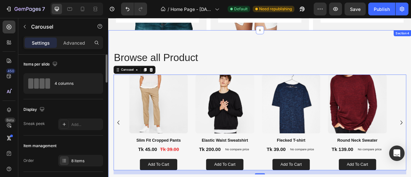
scroll to position [810, 0]
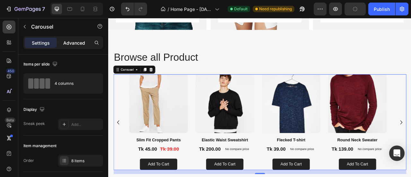
click at [69, 41] on p "Advanced" at bounding box center [74, 42] width 22 height 7
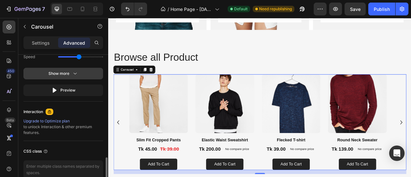
scroll to position [467, 0]
click at [76, 75] on icon "button" at bounding box center [75, 74] width 6 height 6
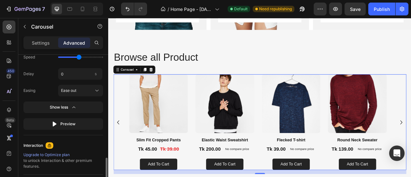
scroll to position [475, 0]
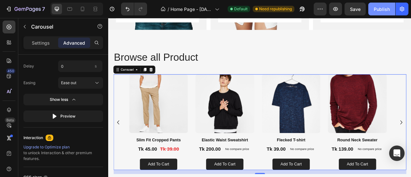
click at [377, 10] on div "Publish" at bounding box center [381, 9] width 16 height 7
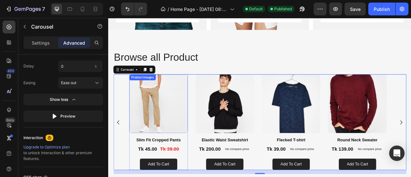
click at [194, 129] on img at bounding box center [171, 127] width 75 height 75
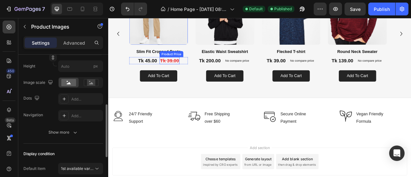
scroll to position [922, 0]
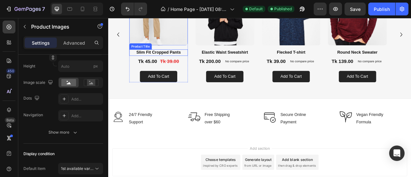
click at [167, 64] on h1 "Slim Fit Cropped Pants" at bounding box center [171, 62] width 75 height 8
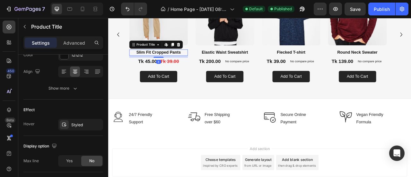
scroll to position [0, 0]
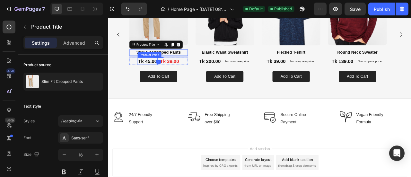
click at [155, 72] on div "Tk 45.00" at bounding box center [157, 72] width 25 height 9
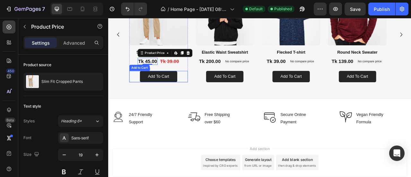
click at [141, 89] on div "Add to cart Add to Cart" at bounding box center [171, 92] width 75 height 14
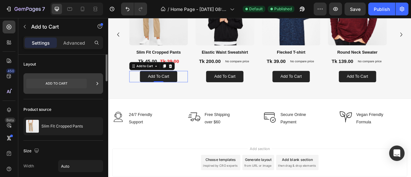
click at [95, 83] on icon at bounding box center [97, 83] width 6 height 6
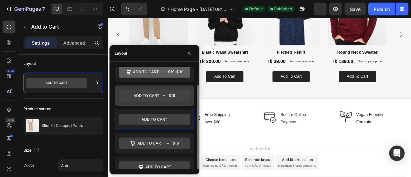
scroll to position [13, 0]
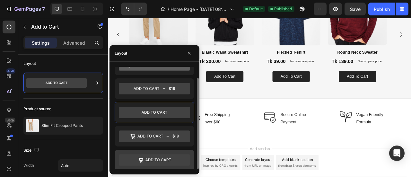
click at [171, 158] on icon at bounding box center [158, 159] width 26 height 3
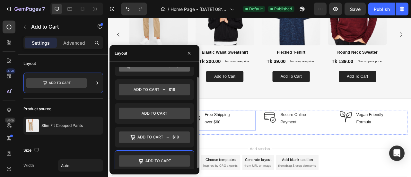
scroll to position [11, 0]
click at [237, 107] on div "Browse all Product Heading Row Product Images Elastic Waist Sweatshirt Product …" at bounding box center [300, 20] width 385 height 199
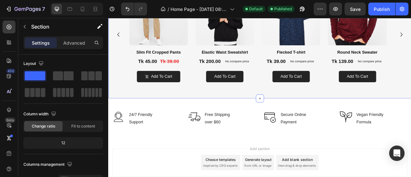
scroll to position [0, 0]
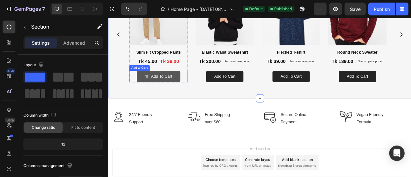
click at [149, 92] on button "Add to cart" at bounding box center [171, 92] width 55 height 14
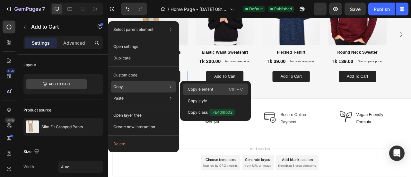
click at [201, 87] on p "Copy element" at bounding box center [200, 89] width 25 height 6
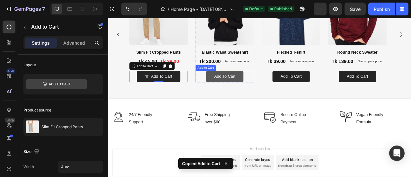
click at [241, 94] on button "Add to cart" at bounding box center [255, 92] width 47 height 14
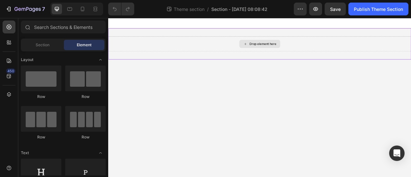
click at [284, 49] on icon at bounding box center [282, 50] width 5 height 5
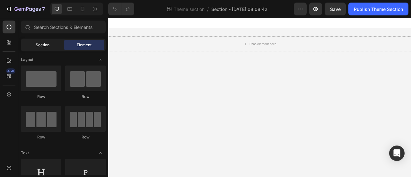
click at [52, 47] on div "Section" at bounding box center [42, 45] width 40 height 10
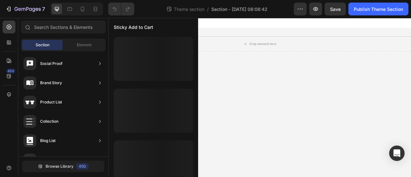
scroll to position [267, 0]
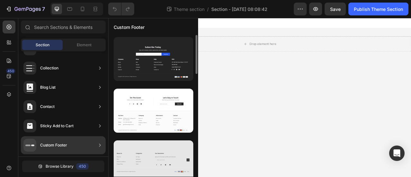
click at [145, 161] on div at bounding box center [154, 162] width 80 height 44
click at [147, 162] on div at bounding box center [154, 162] width 80 height 44
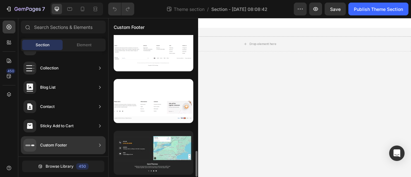
scroll to position [522, 0]
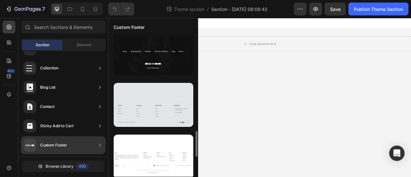
click at [164, 116] on div at bounding box center [154, 105] width 80 height 44
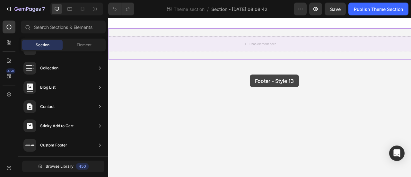
drag, startPoint x: 266, startPoint y: 132, endPoint x: 289, endPoint y: 74, distance: 62.1
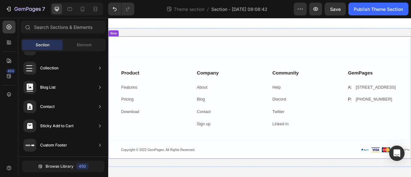
click at [170, 51] on div "Product Text block Features Text block Pricing Text block Download Text block R…" at bounding box center [300, 119] width 385 height 156
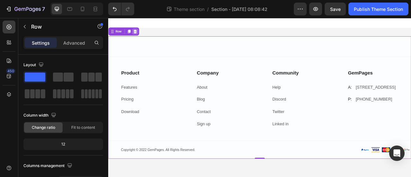
click at [143, 34] on icon at bounding box center [142, 35] width 4 height 4
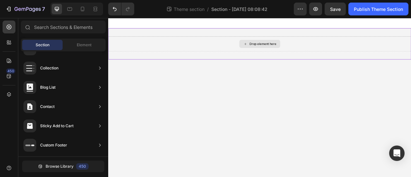
click at [312, 48] on div "Drop element here" at bounding box center [304, 50] width 34 height 5
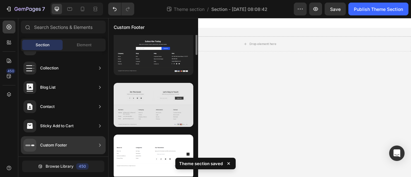
scroll to position [0, 0]
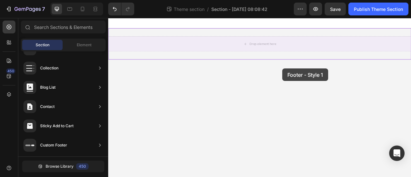
drag, startPoint x: 258, startPoint y: 84, endPoint x: 331, endPoint y: 82, distance: 73.5
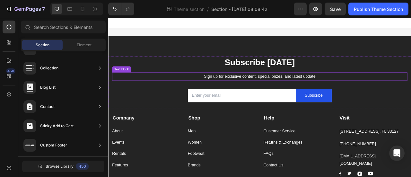
scroll to position [23, 0]
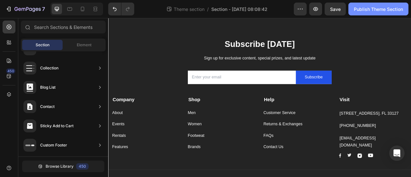
click at [371, 8] on div "Publish Theme Section" at bounding box center [378, 9] width 49 height 7
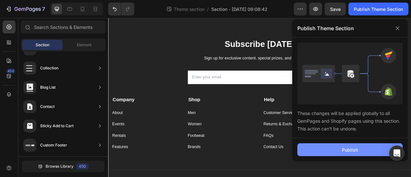
click at [356, 147] on div "Publish" at bounding box center [350, 149] width 16 height 7
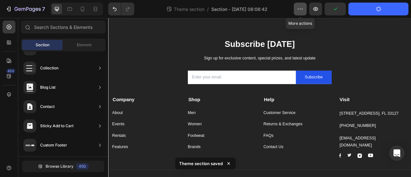
click at [302, 11] on icon "button" at bounding box center [300, 9] width 6 height 6
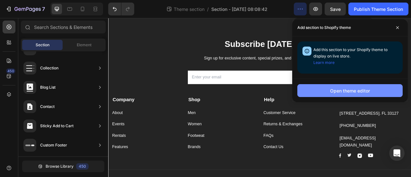
click at [367, 89] on div "Open theme editor" at bounding box center [350, 90] width 40 height 7
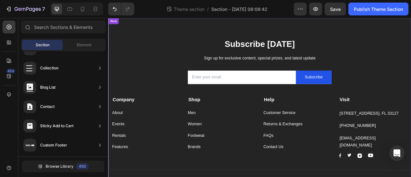
click at [140, 30] on div "Subscribe Today Heading Sign up for exclusive content, special prizes, and late…" at bounding box center [300, 130] width 385 height 225
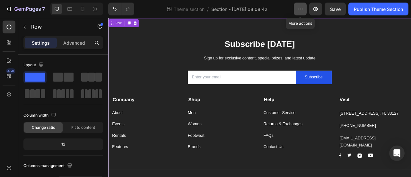
click at [297, 7] on icon "button" at bounding box center [300, 9] width 6 height 6
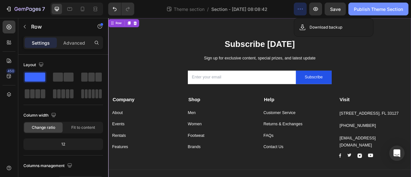
click at [389, 9] on div "Publish Theme Section" at bounding box center [378, 9] width 49 height 7
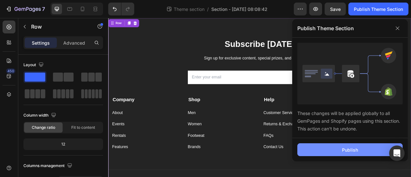
click at [345, 148] on div "Publish" at bounding box center [350, 149] width 16 height 7
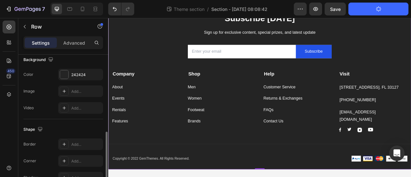
scroll to position [250, 0]
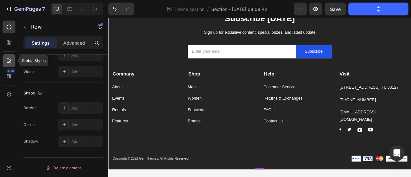
click at [7, 57] on div at bounding box center [9, 60] width 13 height 13
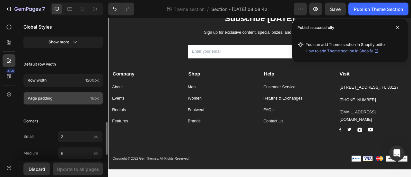
scroll to position [345, 0]
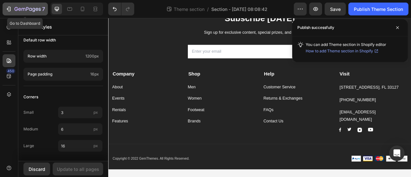
click at [6, 7] on icon "button" at bounding box center [8, 9] width 6 height 6
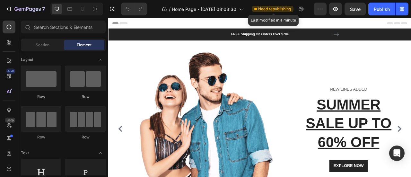
click at [284, 10] on span "Need republishing" at bounding box center [274, 9] width 33 height 6
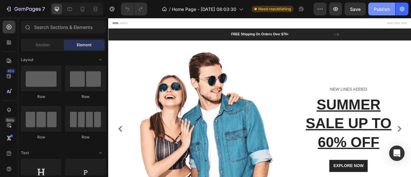
click at [387, 9] on div "Publish" at bounding box center [381, 9] width 16 height 7
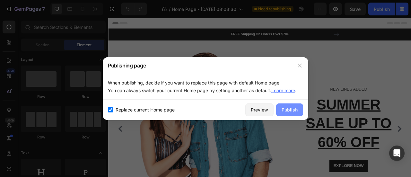
click at [290, 110] on div "Publish" at bounding box center [289, 109] width 16 height 7
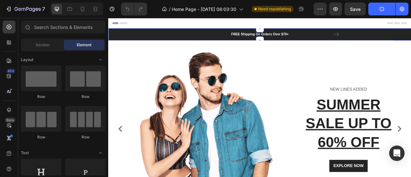
click at [168, 37] on div "FREE Shipping On Orders Over $70+ Text block FREE Shipping On Orders Over $70+ …" at bounding box center [300, 38] width 375 height 15
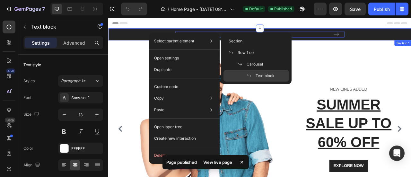
click at [141, 38] on div "FREE Shipping On Orders Over $70+ Text block 0 FREE Shipping On Orders Over $70…" at bounding box center [300, 38] width 375 height 15
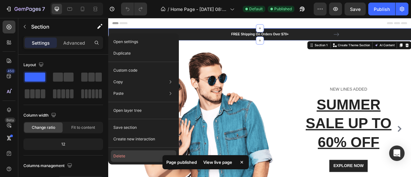
click at [133, 153] on button "Delete" at bounding box center [143, 156] width 65 height 12
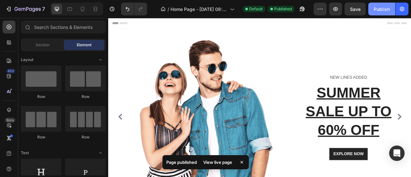
click at [386, 7] on div "Publish" at bounding box center [381, 9] width 16 height 7
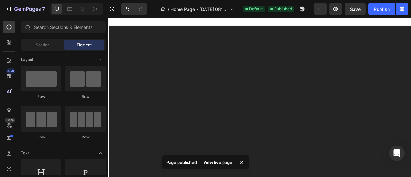
scroll to position [535, 0]
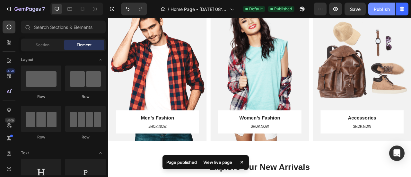
click at [381, 7] on div "Publish" at bounding box center [381, 9] width 16 height 7
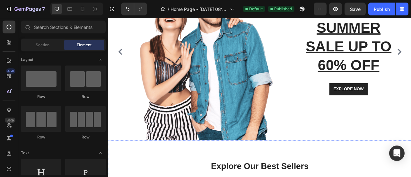
scroll to position [0, 0]
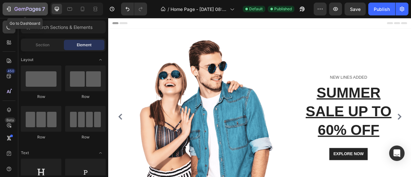
click at [8, 10] on icon "button" at bounding box center [8, 9] width 6 height 6
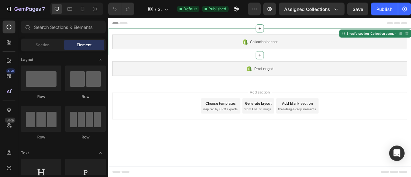
click at [236, 52] on div "Collection banner" at bounding box center [300, 48] width 375 height 19
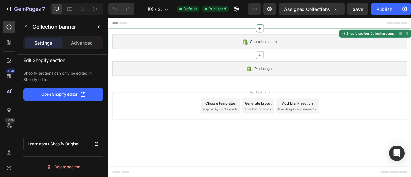
click at [252, 131] on span "inspired by CRO experts" at bounding box center [250, 134] width 44 height 6
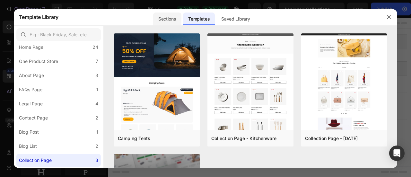
click at [176, 20] on div "Sections" at bounding box center [167, 19] width 28 height 13
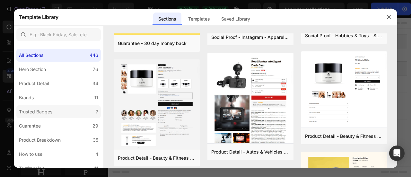
scroll to position [107, 0]
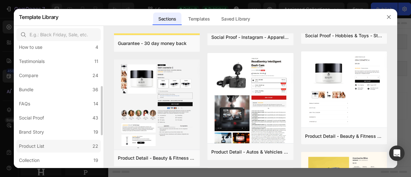
click at [47, 142] on label "Product List 22" at bounding box center [58, 146] width 84 height 13
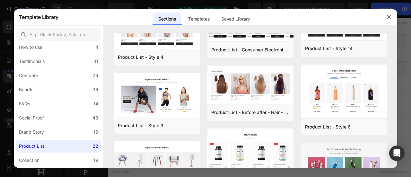
scroll to position [190, 0]
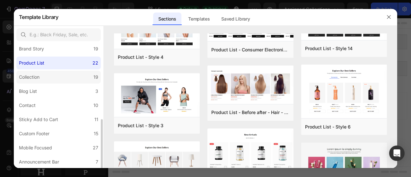
click at [52, 77] on label "Collection 19" at bounding box center [58, 77] width 84 height 13
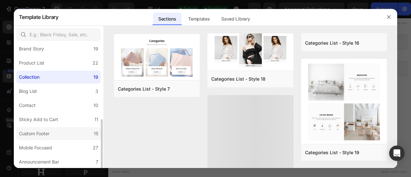
scroll to position [215, 0]
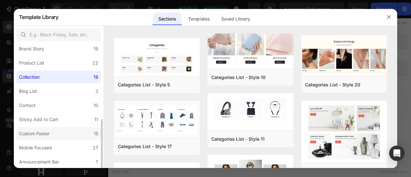
click at [38, 132] on div "Custom Footer" at bounding box center [34, 134] width 30 height 8
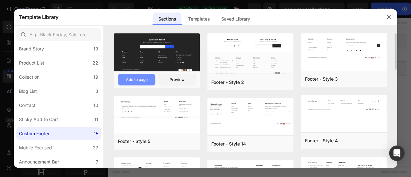
click at [141, 80] on div "Add to page" at bounding box center [137, 80] width 22 height 6
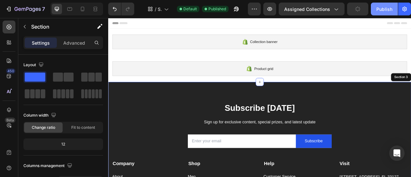
click at [387, 11] on div "Publish" at bounding box center [384, 9] width 16 height 7
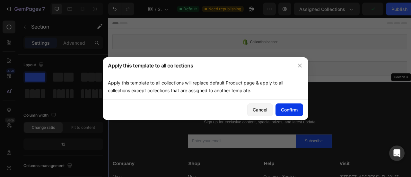
click at [289, 111] on div "Confirm" at bounding box center [289, 109] width 17 height 7
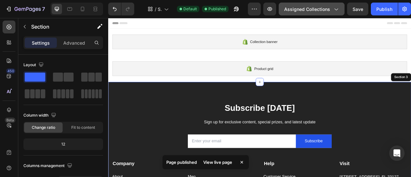
click at [337, 7] on icon "button" at bounding box center [335, 9] width 6 height 6
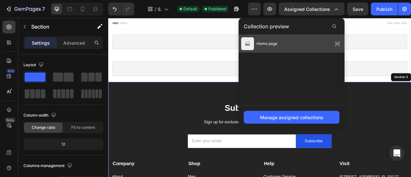
click at [336, 42] on icon at bounding box center [337, 43] width 4 height 3
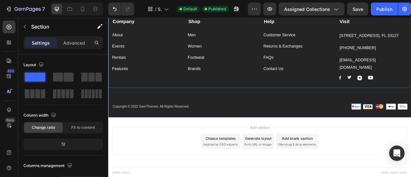
scroll to position [180, 0]
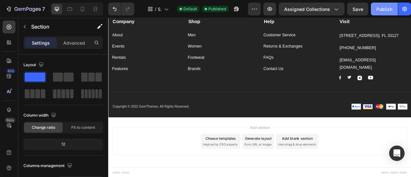
click at [384, 7] on div "Publish" at bounding box center [384, 9] width 16 height 7
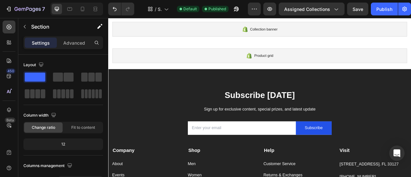
scroll to position [0, 0]
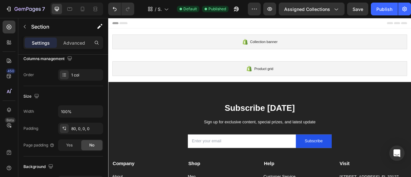
scroll to position [214, 0]
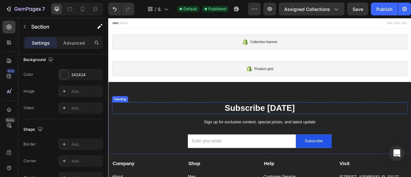
click at [179, 137] on p "Subscribe Today" at bounding box center [301, 132] width 374 height 14
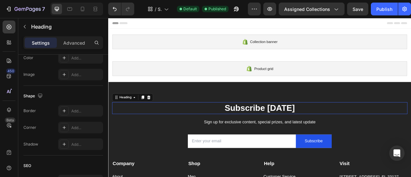
scroll to position [0, 0]
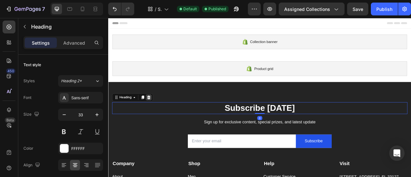
click at [162, 118] on icon at bounding box center [159, 118] width 5 height 5
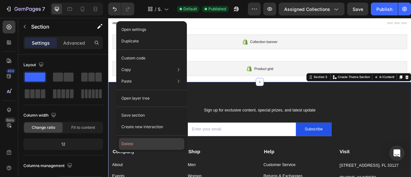
drag, startPoint x: 148, startPoint y: 140, endPoint x: 50, endPoint y: 154, distance: 98.6
click at [148, 140] on button "Delete" at bounding box center [151, 144] width 65 height 12
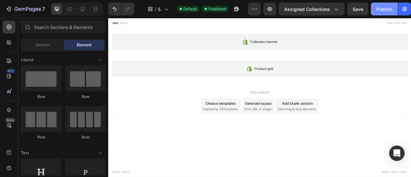
click at [384, 9] on div "Publish" at bounding box center [384, 9] width 16 height 7
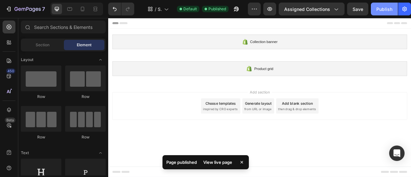
click at [384, 11] on div "Publish" at bounding box center [384, 9] width 16 height 7
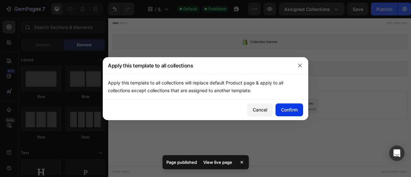
click at [291, 109] on div "Confirm" at bounding box center [289, 109] width 17 height 7
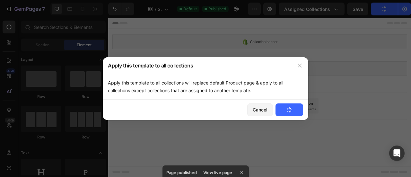
click at [291, 110] on icon "button" at bounding box center [289, 109] width 6 height 6
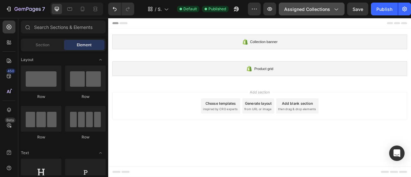
click at [305, 7] on span "Assigned Collections" at bounding box center [307, 9] width 46 height 7
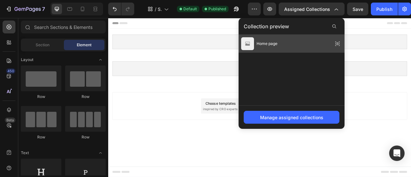
click at [284, 39] on div "Home page" at bounding box center [291, 44] width 106 height 18
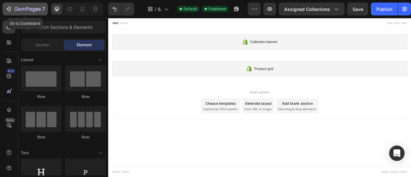
click at [8, 10] on icon "button" at bounding box center [8, 9] width 6 height 6
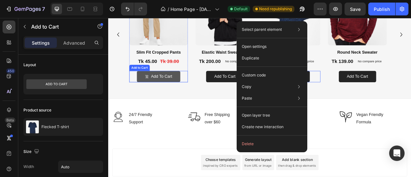
click at [147, 91] on button "Add to cart" at bounding box center [171, 92] width 55 height 14
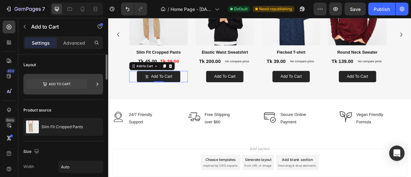
click at [88, 82] on div at bounding box center [63, 84] width 80 height 21
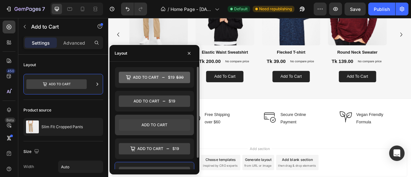
click at [141, 124] on icon at bounding box center [154, 125] width 71 height 12
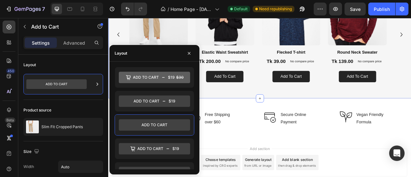
click at [250, 110] on div "Browse all Product Heading Row Product Images Elastic Waist Sweatshirt Product …" at bounding box center [300, 20] width 385 height 199
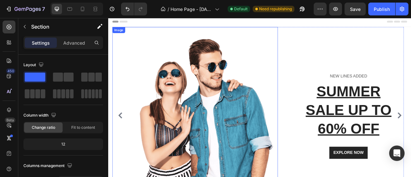
scroll to position [216, 0]
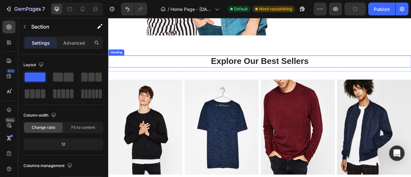
click at [135, 79] on p "Explore Our Best Sellers" at bounding box center [301, 73] width 384 height 14
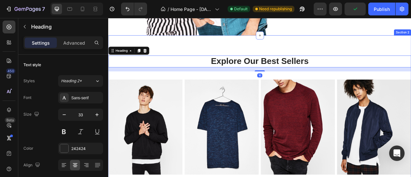
click at [170, 52] on div "Explore Our Best Sellers Heading 16 Row Product Images Row Elastic Waist Sweats…" at bounding box center [300, 173] width 385 height 267
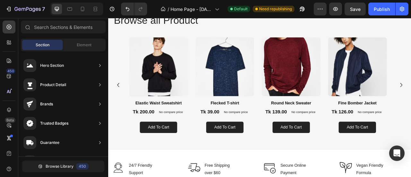
scroll to position [564, 0]
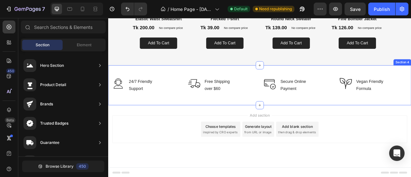
click at [118, 86] on div "Image 24/7 Friendly Support Text block Row Image Free Shipping over $60 Text bl…" at bounding box center [300, 103] width 385 height 51
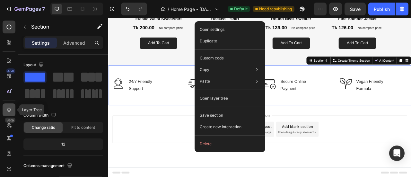
click at [8, 107] on icon at bounding box center [9, 110] width 6 height 6
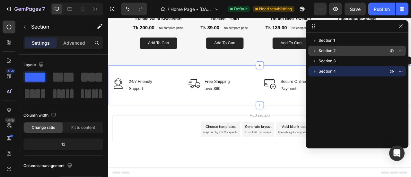
drag, startPoint x: 365, startPoint y: 72, endPoint x: 360, endPoint y: 47, distance: 26.2
click at [360, 47] on div "Section 1 Section 2 Section 3 Section 4" at bounding box center [356, 88] width 103 height 106
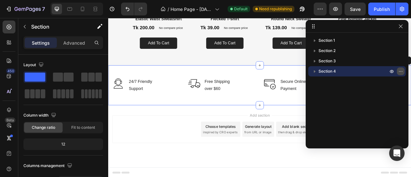
click at [402, 71] on icon "button" at bounding box center [400, 71] width 5 height 5
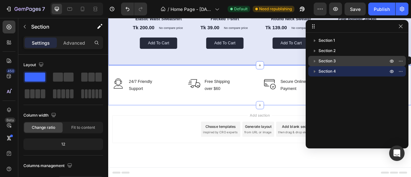
drag, startPoint x: 311, startPoint y: 70, endPoint x: 313, endPoint y: 62, distance: 8.6
click at [313, 62] on div "Section 1 Section 2 Section 3 Section 4" at bounding box center [356, 88] width 103 height 106
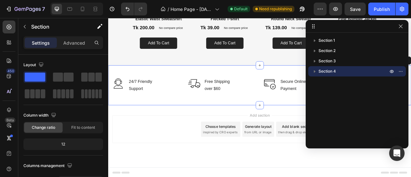
click at [313, 27] on icon at bounding box center [313, 26] width 5 height 5
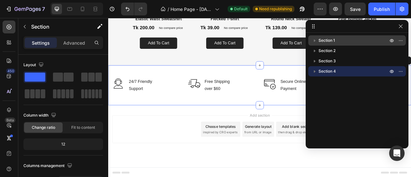
drag, startPoint x: 313, startPoint y: 39, endPoint x: 315, endPoint y: 45, distance: 6.0
click at [315, 45] on div "Section 1" at bounding box center [357, 40] width 92 height 10
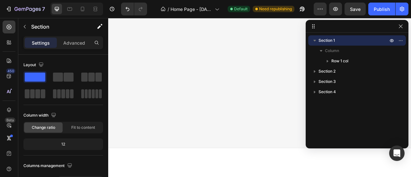
scroll to position [0, 0]
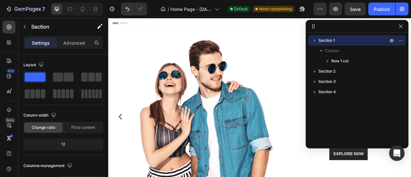
click at [314, 40] on icon "button" at bounding box center [314, 41] width 3 height 2
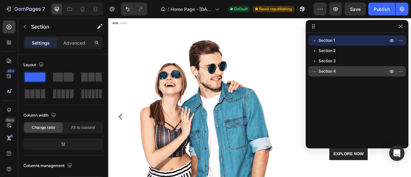
drag, startPoint x: 314, startPoint y: 49, endPoint x: 315, endPoint y: 75, distance: 25.4
click at [315, 74] on div "Section 1 Section 2 Section 3 Section 4" at bounding box center [356, 88] width 103 height 106
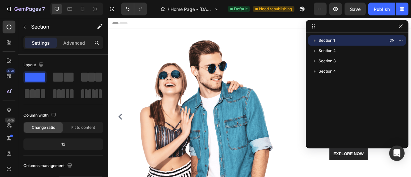
click at [314, 84] on div "Section 1 Section 2 Section 3 Section 4" at bounding box center [356, 88] width 103 height 106
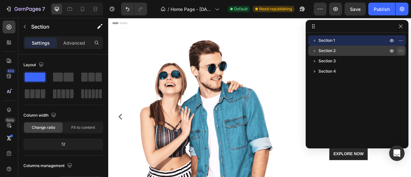
click at [400, 51] on icon "button" at bounding box center [400, 50] width 1 height 1
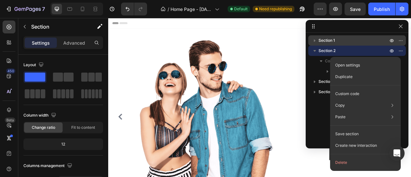
click at [322, 102] on div "Section 1 Section 2 Column Row 3 cols Section 3 Section 4" at bounding box center [356, 88] width 103 height 106
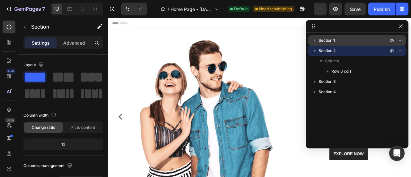
click at [315, 50] on icon "button" at bounding box center [314, 51] width 3 height 2
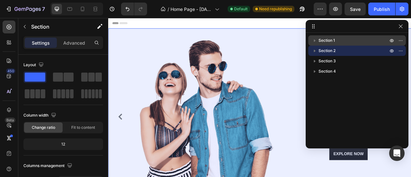
click at [330, 41] on span "Section 1" at bounding box center [326, 40] width 16 height 6
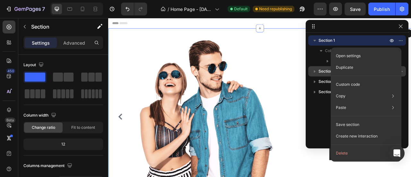
click at [313, 37] on button "button" at bounding box center [315, 41] width 8 height 8
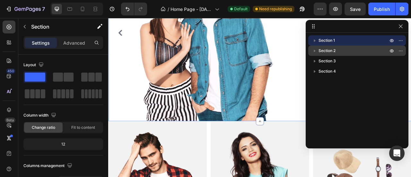
scroll to position [214, 0]
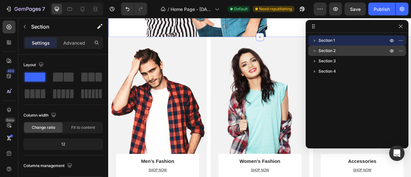
click at [299, 43] on icon at bounding box center [300, 41] width 5 height 5
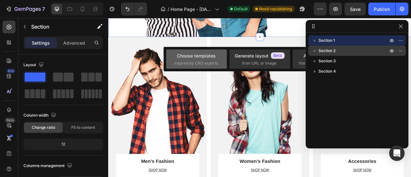
click at [208, 59] on div "Choose templates inspired by CRO experts" at bounding box center [196, 59] width 45 height 14
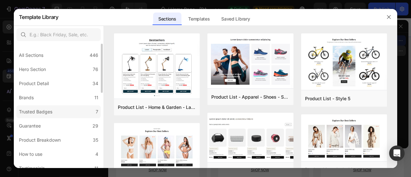
click at [37, 105] on label "Trusted Badges 7" at bounding box center [58, 111] width 84 height 13
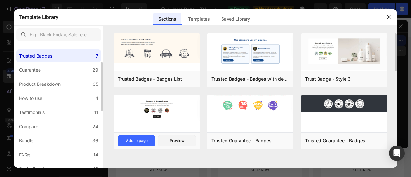
scroll to position [61, 0]
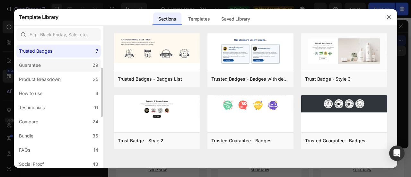
click at [66, 68] on label "Guarantee 29" at bounding box center [58, 65] width 84 height 13
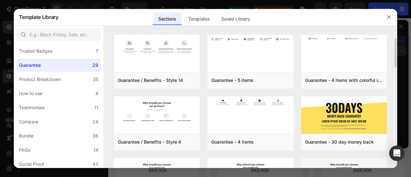
scroll to position [88, 0]
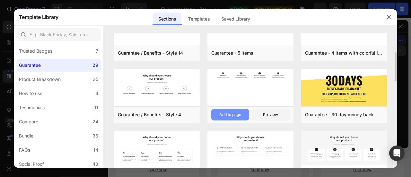
click at [231, 115] on div "Add to page" at bounding box center [230, 115] width 22 height 6
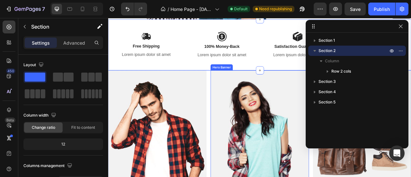
scroll to position [237, 0]
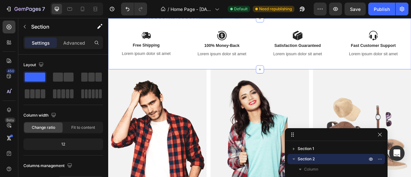
drag, startPoint x: 360, startPoint y: 24, endPoint x: 339, endPoint y: 134, distance: 112.1
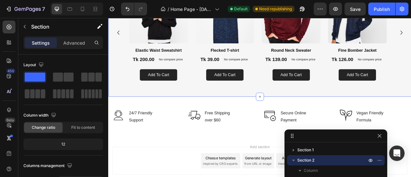
scroll to position [591, 0]
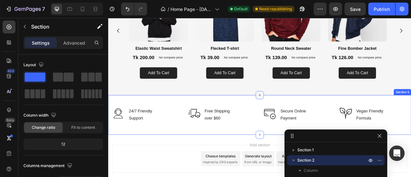
click at [298, 116] on icon at bounding box center [300, 115] width 5 height 5
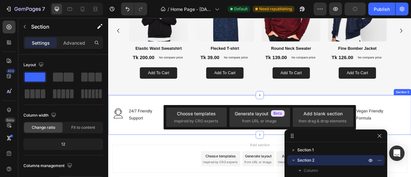
click at [381, 116] on div "Image 24/7 Friendly Support Text block Row Image Free Shipping over $60 Text bl…" at bounding box center [300, 141] width 385 height 51
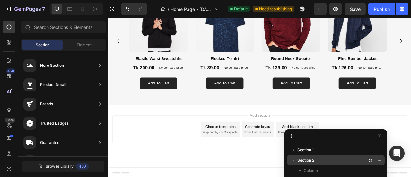
click at [252, 155] on div "Choose templates" at bounding box center [251, 155] width 39 height 7
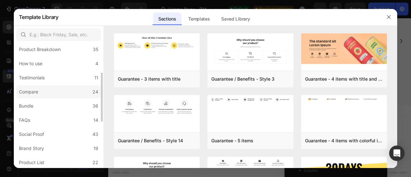
scroll to position [92, 0]
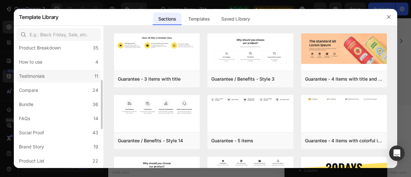
click at [46, 79] on div "Testimonials" at bounding box center [33, 76] width 28 height 8
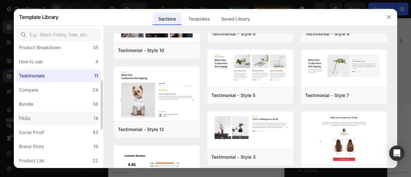
scroll to position [190, 0]
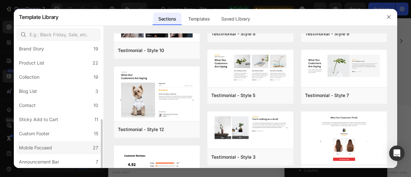
click at [50, 147] on div "Mobile Focused" at bounding box center [35, 148] width 33 height 8
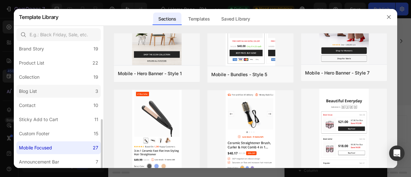
scroll to position [0, 0]
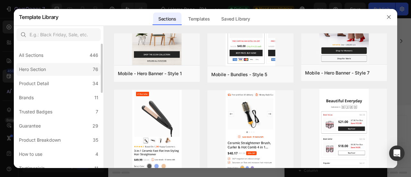
click at [47, 66] on div "Hero Section" at bounding box center [34, 69] width 30 height 8
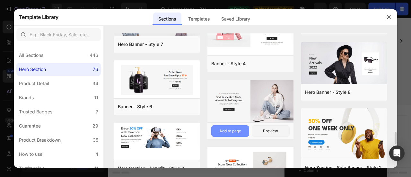
scroll to position [1099, 0]
click at [233, 129] on div "Add to page" at bounding box center [230, 131] width 22 height 6
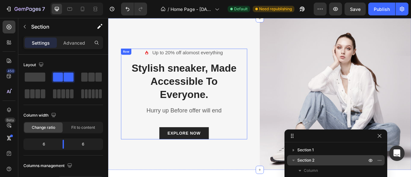
scroll to position [768, 0]
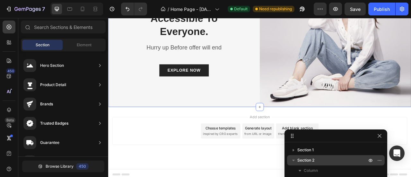
click at [254, 157] on div "Choose templates" at bounding box center [251, 157] width 39 height 7
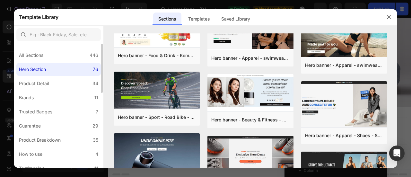
scroll to position [107, 0]
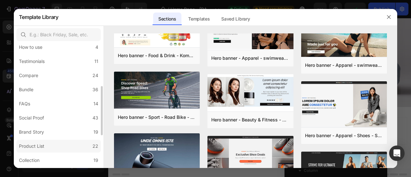
click at [51, 141] on label "Product List 22" at bounding box center [58, 146] width 84 height 13
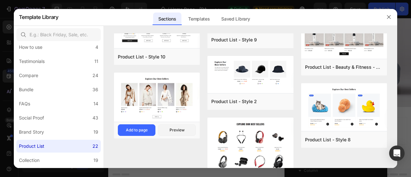
scroll to position [442, 0]
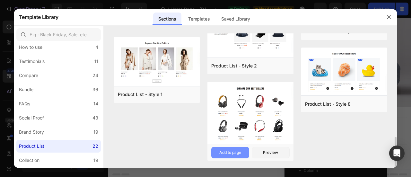
click at [236, 151] on div "Add to page" at bounding box center [230, 153] width 22 height 6
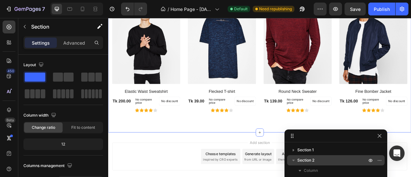
scroll to position [998, 0]
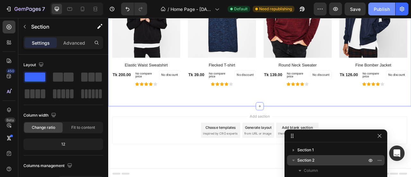
click at [381, 8] on div "Publish" at bounding box center [381, 9] width 16 height 7
click at [158, 100] on icon at bounding box center [156, 101] width 5 height 5
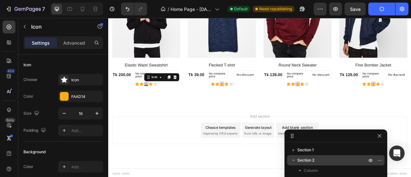
scroll to position [202, 0]
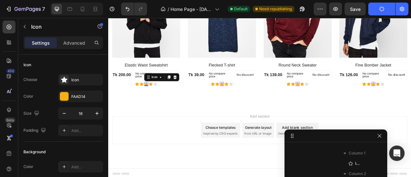
click at [157, 104] on div "0" at bounding box center [156, 104] width 6 height 5
click at [138, 99] on div "Icon Icon Icon 0 Icon Icon Row" at bounding box center [156, 101] width 87 height 5
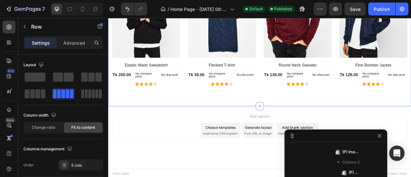
click at [142, 107] on div "Explore Our Best Sellers Heading Row (P) Images Elastic Waist Sweatshirt (P) Ti…" at bounding box center [300, 14] width 385 height 232
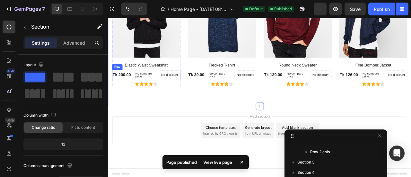
click at [123, 86] on div "Tk 200.00 (P) Price (P) Price" at bounding box center [125, 90] width 24 height 9
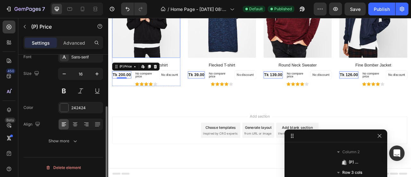
scroll to position [892, 0]
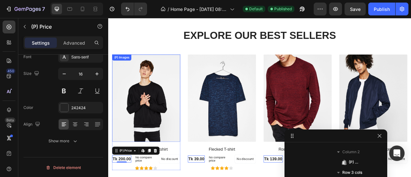
click at [149, 100] on img at bounding box center [156, 119] width 87 height 111
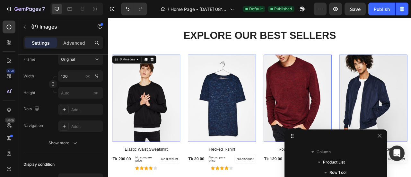
scroll to position [0, 0]
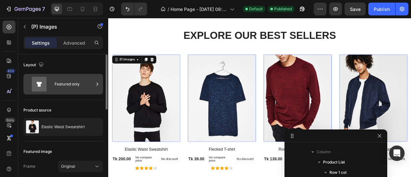
click at [76, 82] on div "Featured only" at bounding box center [74, 84] width 39 height 15
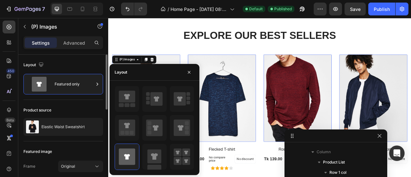
click at [71, 100] on div "Product source Elastic Waist Sweatshirt" at bounding box center [63, 120] width 80 height 41
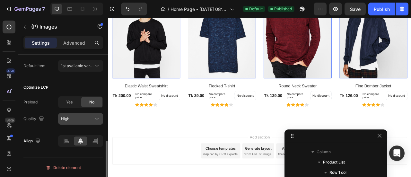
scroll to position [976, 0]
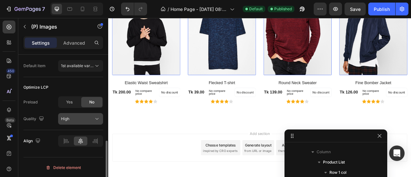
click at [80, 117] on div "High" at bounding box center [77, 119] width 33 height 6
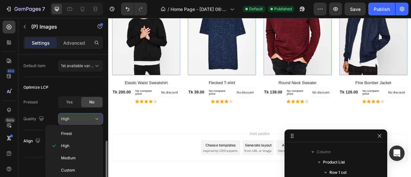
click at [74, 121] on button "High" at bounding box center [80, 119] width 45 height 12
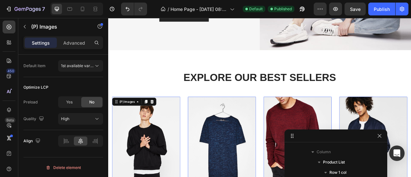
scroll to position [837, 0]
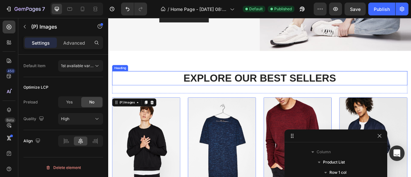
click at [198, 94] on p "Explore Our Best Sellers" at bounding box center [301, 94] width 374 height 17
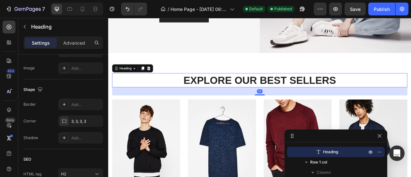
scroll to position [0, 0]
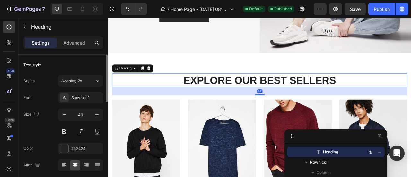
click at [275, 92] on p "Explore Our Best Sellers" at bounding box center [301, 97] width 374 height 17
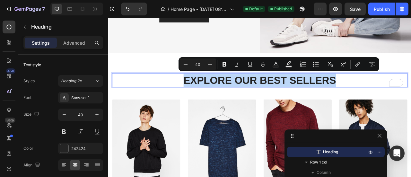
copy p "Explore Our Best Sellers"
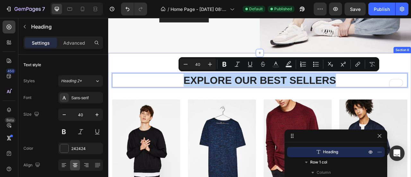
click at [148, 70] on div "Explore Our Best Sellers Heading 32 Row (P) Images Elastic Waist Sweatshirt (P)…" at bounding box center [300, 178] width 385 height 232
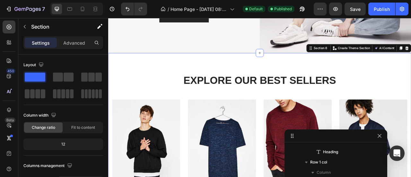
scroll to position [29, 0]
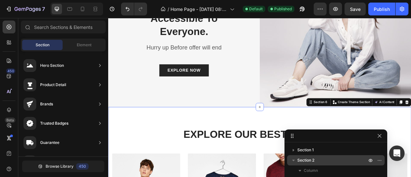
scroll to position [0, 0]
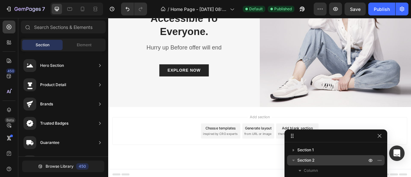
click at [254, 158] on div "Choose templates" at bounding box center [251, 157] width 39 height 7
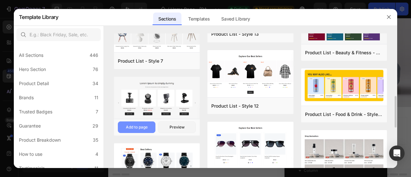
scroll to position [269, 0]
click at [143, 125] on div "Add to page" at bounding box center [137, 127] width 22 height 6
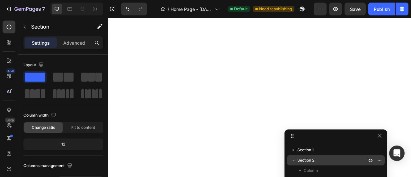
scroll to position [535, 0]
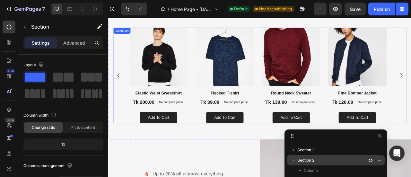
click at [122, 65] on div "Product Images Elastic Waist Sweatshirt Product Title Tk 200.00 Product Price P…" at bounding box center [301, 91] width 372 height 122
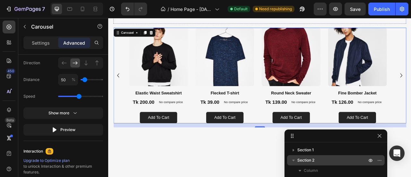
scroll to position [428, 0]
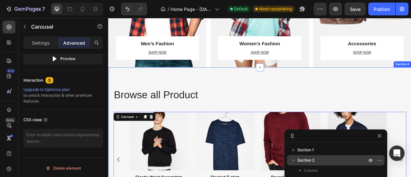
click at [149, 98] on div "Browse all Product Heading Row Product Images Elastic Waist Sweatshirt Product …" at bounding box center [300, 180] width 385 height 199
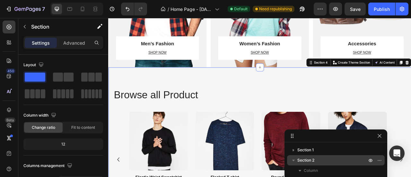
scroll to position [107, 0]
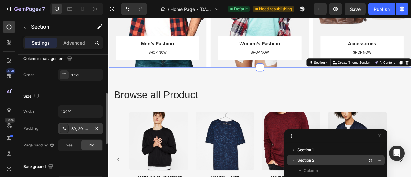
click at [81, 126] on div "80, 20, 48, 20" at bounding box center [80, 129] width 19 height 6
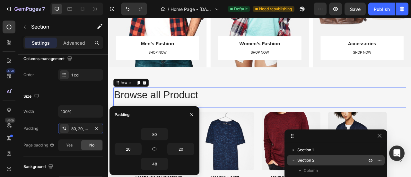
click at [281, 130] on div "Browse all Product Heading" at bounding box center [301, 119] width 372 height 26
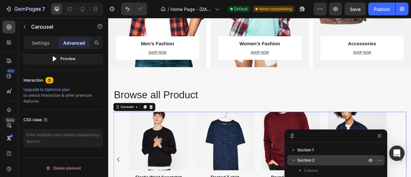
scroll to position [71, 0]
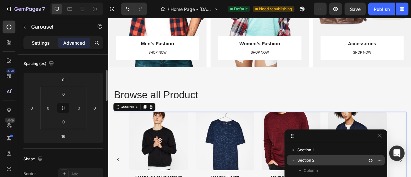
click at [45, 41] on p "Settings" at bounding box center [41, 42] width 18 height 7
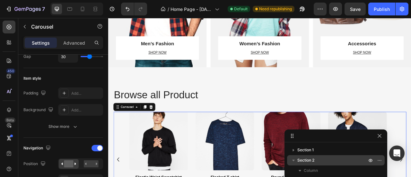
scroll to position [34, 0]
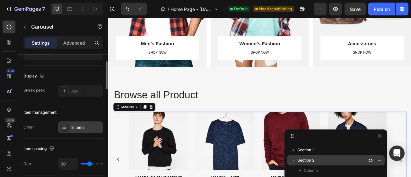
click at [74, 128] on div "8 items" at bounding box center [86, 127] width 30 height 6
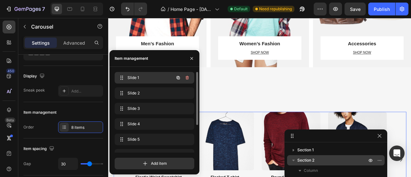
click at [150, 79] on span "Slide 1" at bounding box center [145, 78] width 36 height 6
click at [132, 79] on span "Slide 1" at bounding box center [149, 78] width 47 height 6
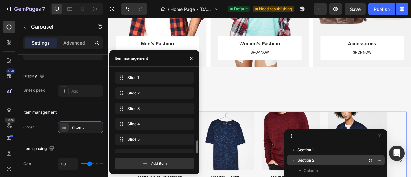
scroll to position [41, 0]
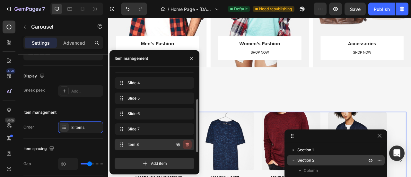
click at [186, 145] on icon "button" at bounding box center [186, 145] width 0 height 2
click at [184, 144] on div "Delete" at bounding box center [183, 144] width 12 height 6
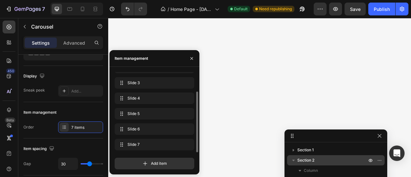
scroll to position [969, 0]
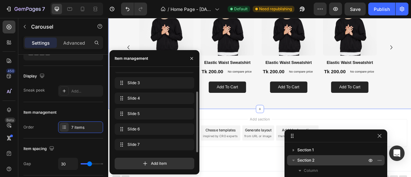
click at [276, 130] on div "Lorem Ipsum is simply dummy Heading At vero eos et accusamus et iusto odio dign…" at bounding box center [300, 30] width 385 height 205
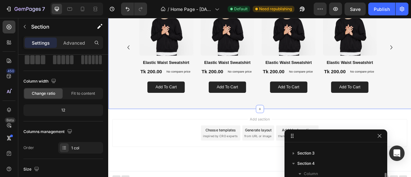
scroll to position [0, 0]
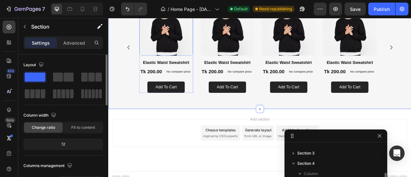
click at [178, 42] on img at bounding box center [181, 32] width 68 height 68
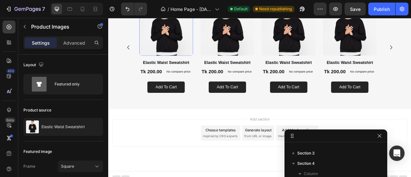
scroll to position [132, 0]
click at [257, 46] on img at bounding box center [259, 32] width 68 height 68
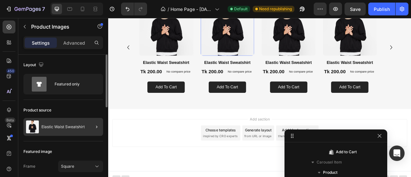
click at [88, 125] on div at bounding box center [94, 127] width 18 height 18
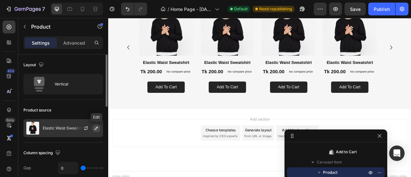
click at [94, 127] on icon "button" at bounding box center [96, 127] width 5 height 5
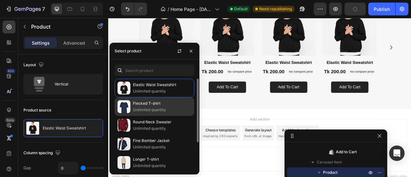
click at [124, 107] on img at bounding box center [123, 106] width 13 height 13
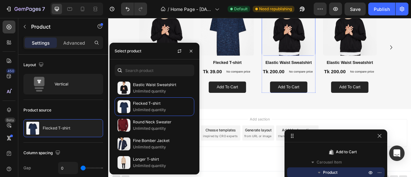
click at [343, 49] on img at bounding box center [337, 32] width 68 height 68
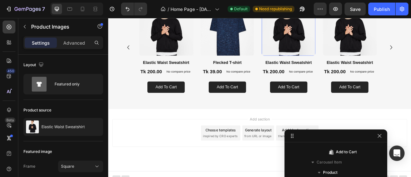
scroll to position [296, 0]
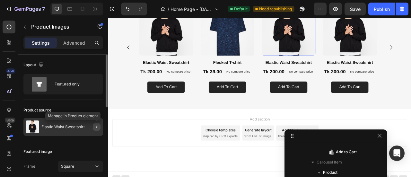
click at [93, 129] on button "button" at bounding box center [97, 127] width 8 height 8
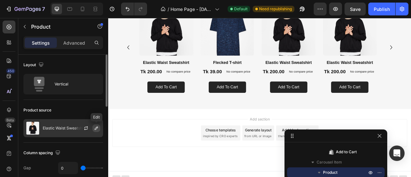
click at [94, 128] on icon "button" at bounding box center [96, 127] width 5 height 5
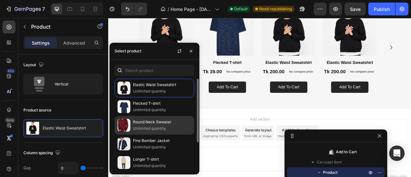
click at [123, 125] on img at bounding box center [123, 125] width 13 height 13
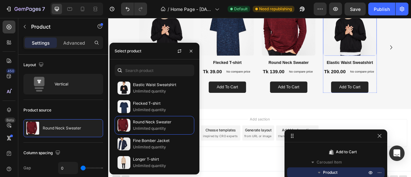
click at [410, 42] on img at bounding box center [415, 32] width 68 height 68
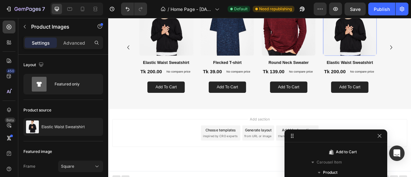
scroll to position [378, 0]
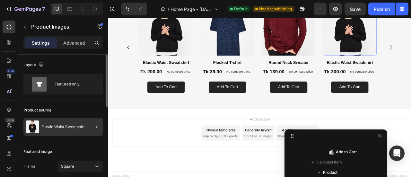
click at [94, 131] on div at bounding box center [94, 127] width 18 height 18
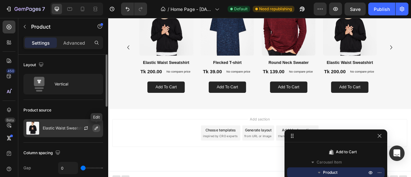
click at [94, 127] on icon "button" at bounding box center [96, 127] width 5 height 5
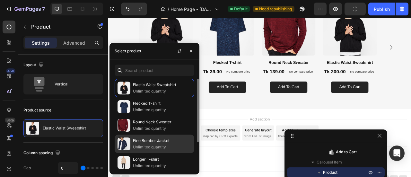
click at [125, 144] on img at bounding box center [123, 143] width 13 height 13
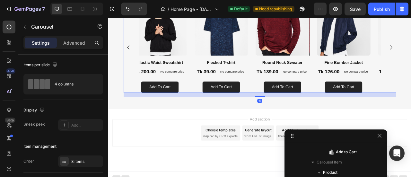
scroll to position [90, 0]
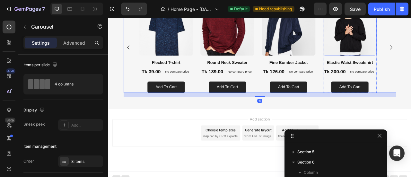
click at [410, 57] on img at bounding box center [415, 32] width 68 height 68
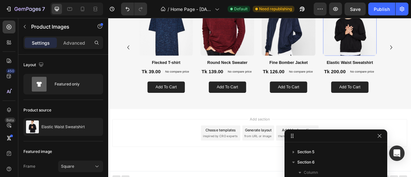
scroll to position [460, 0]
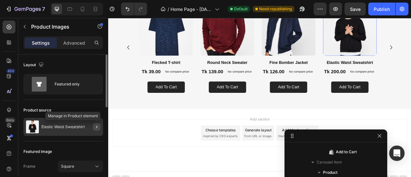
click at [98, 130] on button "button" at bounding box center [97, 127] width 8 height 8
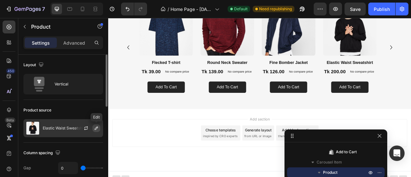
click at [96, 131] on button "button" at bounding box center [96, 128] width 8 height 8
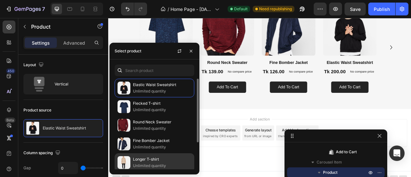
click at [118, 161] on img at bounding box center [123, 162] width 13 height 13
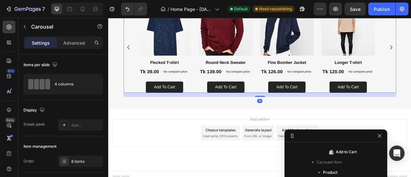
scroll to position [90, 0]
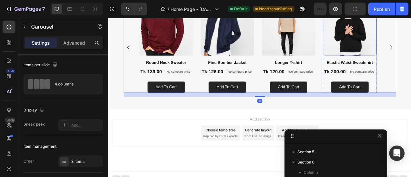
click at [407, 63] on img at bounding box center [415, 32] width 68 height 68
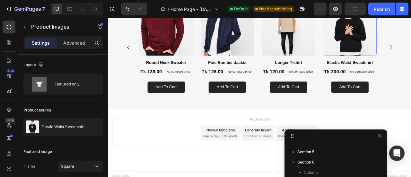
scroll to position [542, 0]
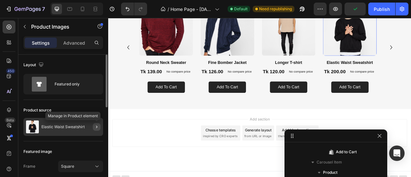
click at [98, 128] on icon "button" at bounding box center [96, 126] width 5 height 5
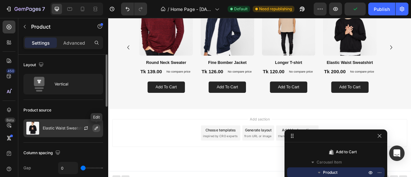
click at [95, 131] on button "button" at bounding box center [96, 128] width 8 height 8
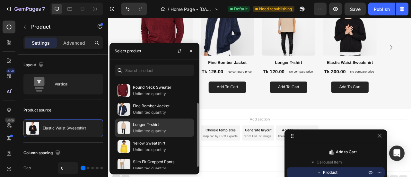
scroll to position [38, 0]
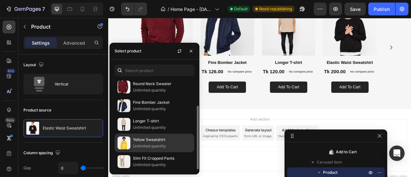
click at [122, 144] on img at bounding box center [123, 142] width 13 height 13
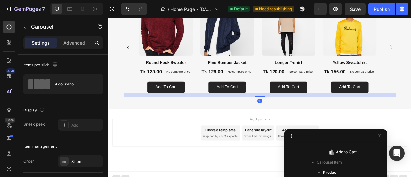
scroll to position [90, 0]
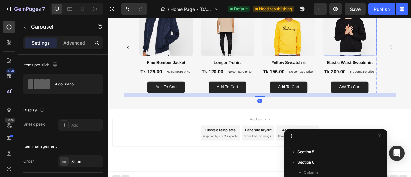
click at [401, 64] on img at bounding box center [415, 32] width 68 height 68
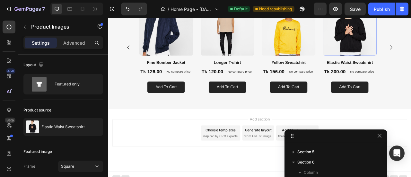
scroll to position [624, 0]
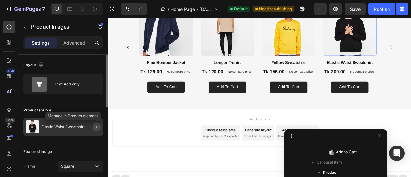
click at [93, 125] on button "button" at bounding box center [97, 127] width 8 height 8
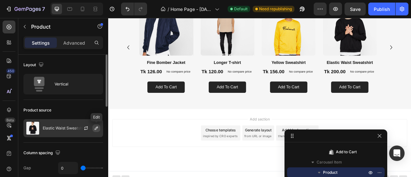
click at [96, 130] on icon "button" at bounding box center [96, 127] width 5 height 5
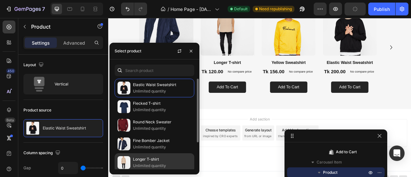
scroll to position [38, 0]
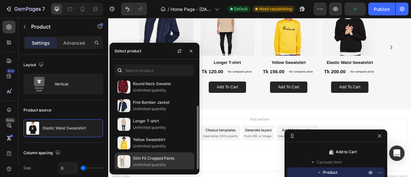
click at [125, 156] on img at bounding box center [123, 161] width 13 height 13
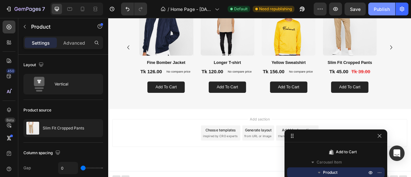
click at [384, 10] on div "Publish" at bounding box center [381, 9] width 16 height 7
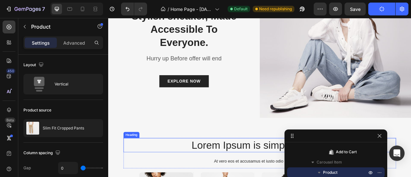
click at [236, 176] on h2 "Lorem Ipsum is simply dummy" at bounding box center [300, 179] width 347 height 18
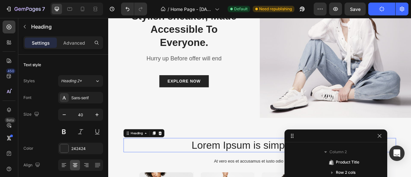
scroll to position [101, 0]
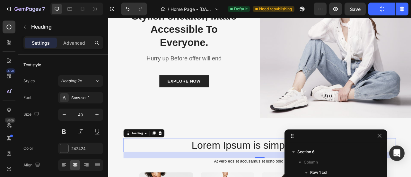
click at [236, 176] on h2 "Lorem Ipsum is simply dummy" at bounding box center [300, 179] width 347 height 18
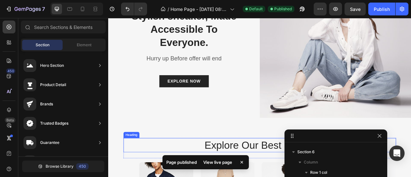
click at [220, 176] on p "Explore Our Best Sellers" at bounding box center [300, 179] width 345 height 17
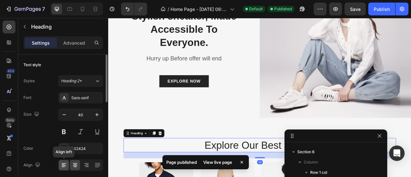
click at [64, 163] on icon at bounding box center [64, 165] width 6 height 6
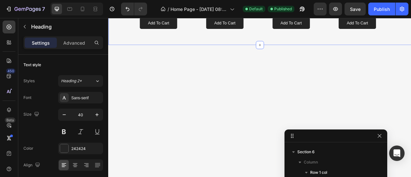
scroll to position [434, 0]
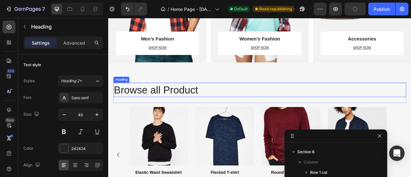
click at [190, 109] on h2 "Browse all Product" at bounding box center [301, 109] width 372 height 18
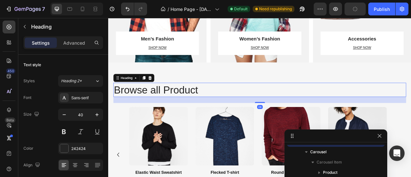
scroll to position [49, 0]
click at [178, 110] on h2 "Browse all Product" at bounding box center [301, 109] width 372 height 18
click at [179, 110] on p "Browse all Product" at bounding box center [300, 109] width 371 height 17
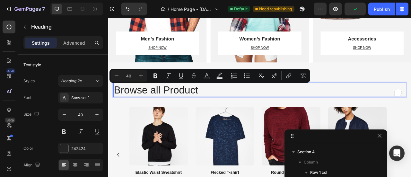
click at [179, 110] on p "Browse all Product" at bounding box center [300, 109] width 371 height 17
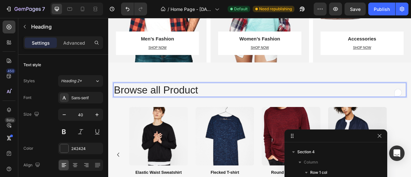
click at [179, 110] on p "Browse all Product" at bounding box center [300, 109] width 371 height 17
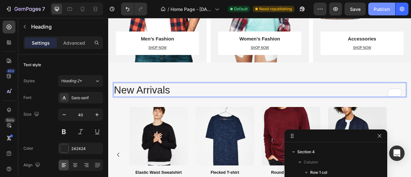
click at [382, 7] on div "Publish" at bounding box center [381, 9] width 16 height 7
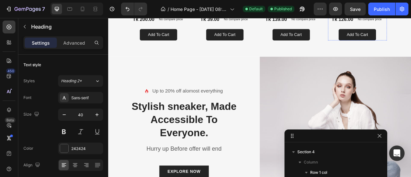
scroll to position [533, 0]
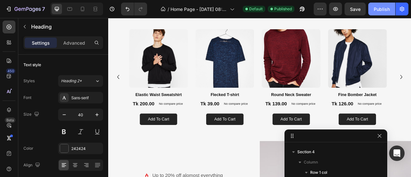
click at [386, 9] on div "Publish" at bounding box center [381, 9] width 16 height 7
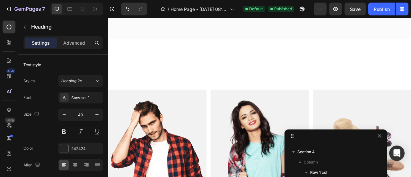
scroll to position [426, 0]
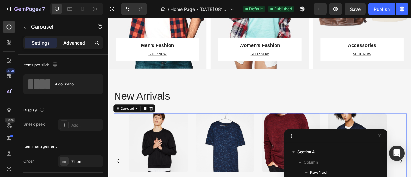
click at [78, 44] on p "Advanced" at bounding box center [74, 42] width 22 height 7
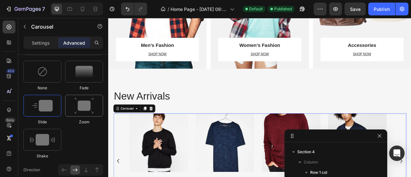
scroll to position [214, 0]
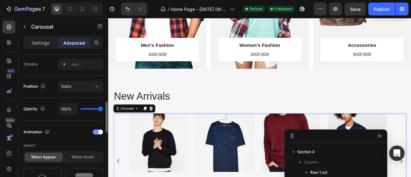
click at [95, 130] on div at bounding box center [98, 131] width 10 height 5
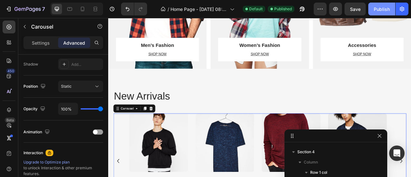
click at [380, 9] on div "Publish" at bounding box center [381, 9] width 16 height 7
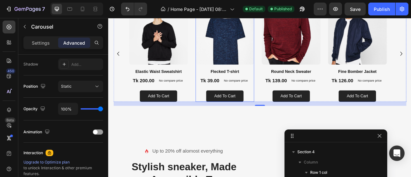
scroll to position [640, 0]
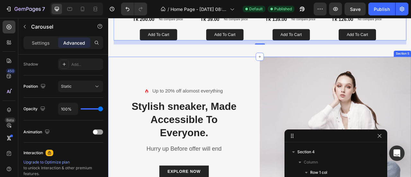
click at [242, 86] on div "Icon Up to 20% off alomost everything Text block Row Stylish sneaker, Made Acce…" at bounding box center [204, 163] width 193 height 193
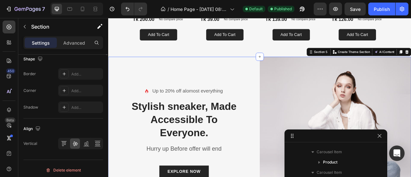
scroll to position [214, 0]
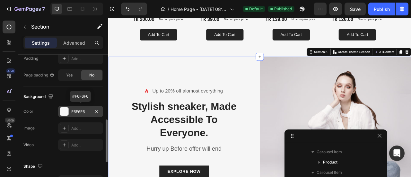
click at [71, 109] on div "F6F6F6" at bounding box center [80, 112] width 19 height 6
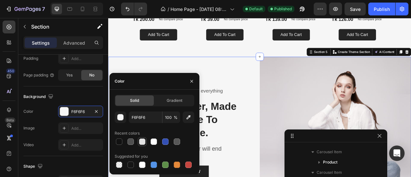
click at [142, 142] on div at bounding box center [142, 141] width 6 height 6
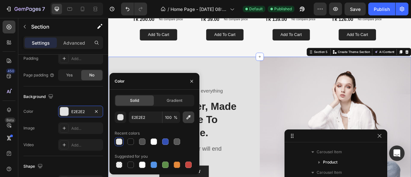
click at [190, 117] on icon "button" at bounding box center [188, 117] width 6 height 6
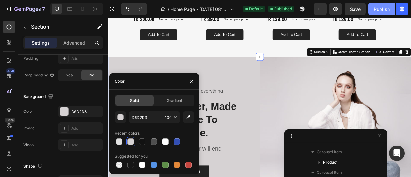
click at [380, 10] on div "Publish" at bounding box center [381, 9] width 16 height 7
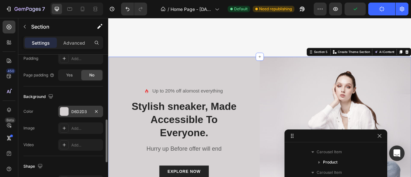
click at [62, 109] on div at bounding box center [64, 111] width 8 height 8
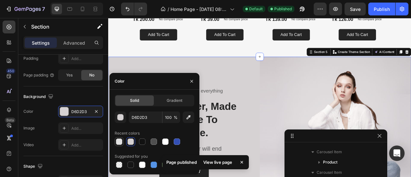
click at [119, 140] on div at bounding box center [119, 141] width 6 height 6
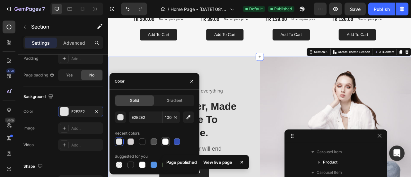
click at [166, 141] on div at bounding box center [165, 141] width 6 height 6
type input "FFFFFF"
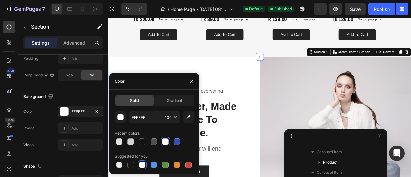
scroll to position [533, 0]
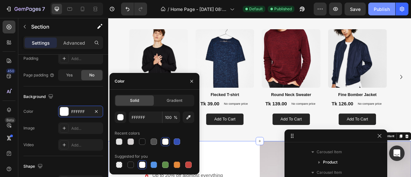
click at [384, 8] on div "Publish" at bounding box center [381, 9] width 16 height 7
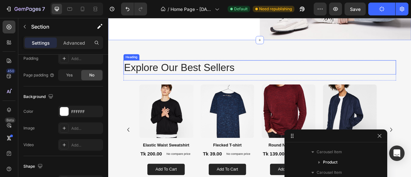
scroll to position [961, 0]
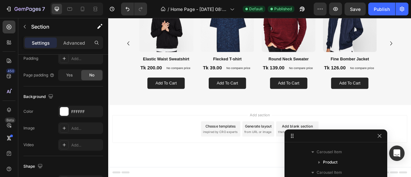
click at [245, 157] on div "Choose templates" at bounding box center [251, 155] width 39 height 7
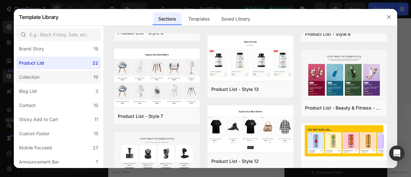
scroll to position [83, 0]
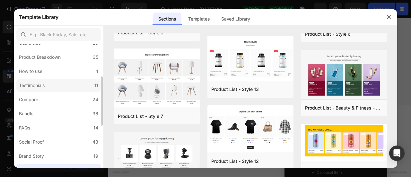
click at [44, 86] on div "Testimonials" at bounding box center [32, 85] width 26 height 8
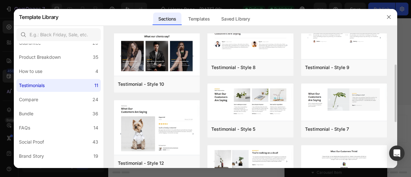
scroll to position [0, 0]
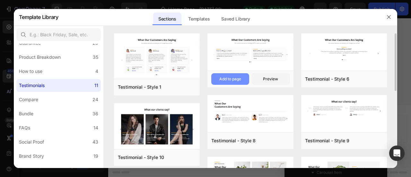
click at [235, 77] on div "Add to page" at bounding box center [230, 79] width 22 height 6
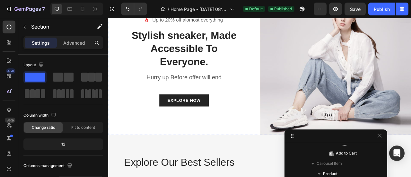
scroll to position [837, 0]
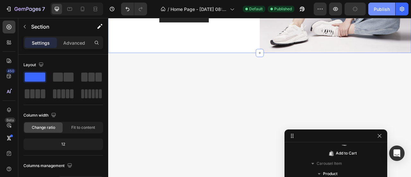
click at [387, 9] on div "Publish" at bounding box center [381, 9] width 16 height 7
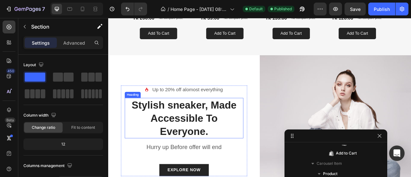
scroll to position [535, 0]
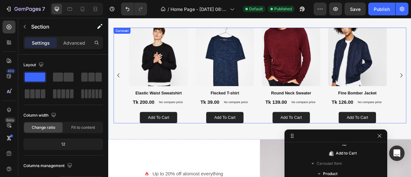
click at [120, 119] on div "Product Images Elastic Waist Sweatshirt Product Title Tk 200.00 Product Price P…" at bounding box center [301, 91] width 372 height 122
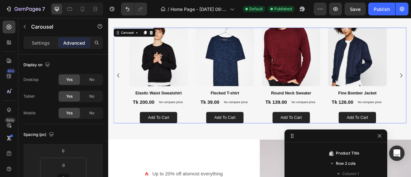
scroll to position [60, 0]
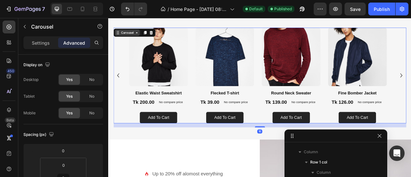
click at [143, 37] on icon at bounding box center [143, 36] width 5 height 5
click at [38, 41] on p "Settings" at bounding box center [41, 42] width 18 height 7
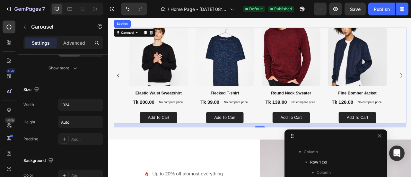
scroll to position [321, 0]
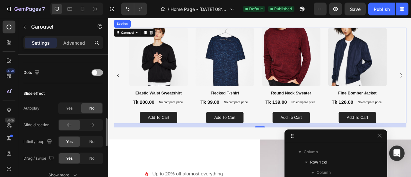
click at [96, 72] on span at bounding box center [94, 72] width 5 height 5
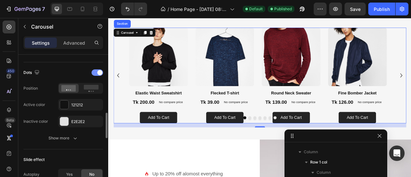
click at [96, 72] on div at bounding box center [97, 72] width 12 height 6
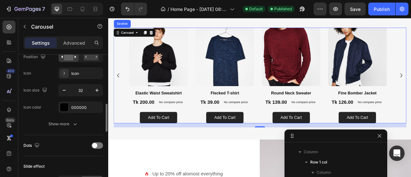
scroll to position [0, 0]
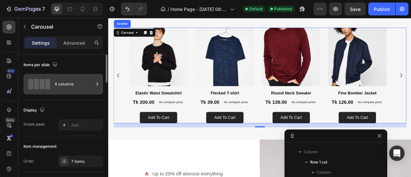
click at [58, 78] on div "4 columns" at bounding box center [74, 84] width 39 height 15
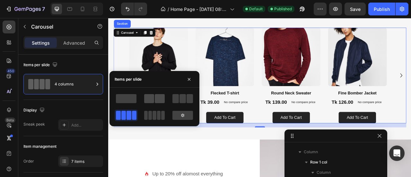
click at [148, 97] on span at bounding box center [149, 98] width 10 height 9
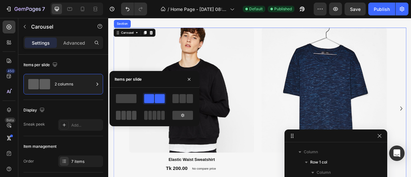
click at [130, 114] on span at bounding box center [128, 115] width 5 height 9
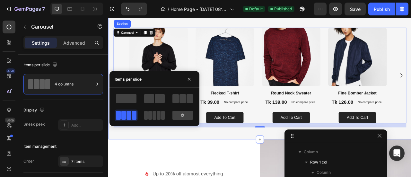
click at [273, 163] on div "New Arrivals Heading Row Product Images Elastic Waist Sweatshirt Product Title …" at bounding box center [300, 73] width 385 height 199
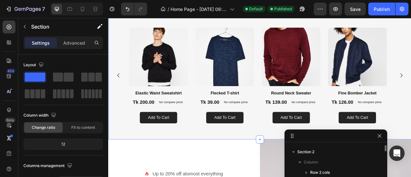
scroll to position [428, 0]
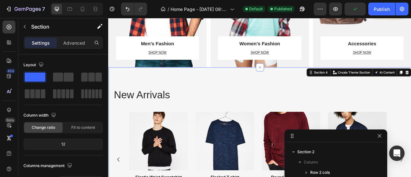
click at [123, 97] on div "New Arrivals Heading Row Product Images Elastic Waist Sweatshirt Product Title …" at bounding box center [300, 180] width 385 height 199
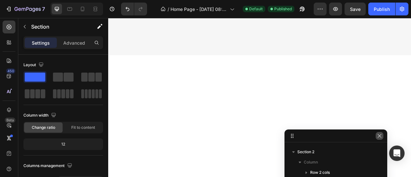
scroll to position [1069, 0]
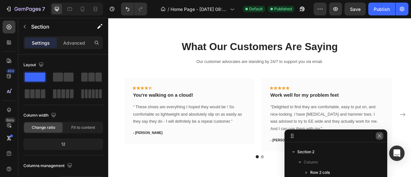
click at [378, 135] on icon "button" at bounding box center [379, 135] width 5 height 5
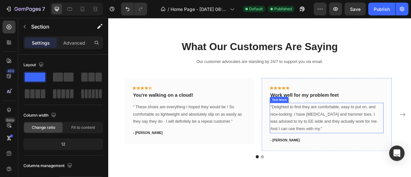
scroll to position [963, 0]
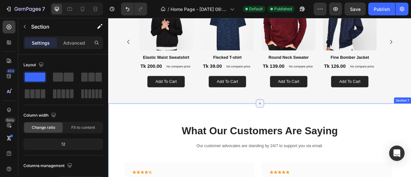
click at [298, 128] on icon at bounding box center [300, 126] width 5 height 5
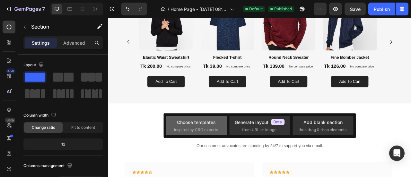
click at [192, 124] on div "Choose templates" at bounding box center [196, 122] width 39 height 7
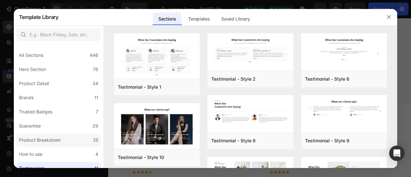
scroll to position [107, 0]
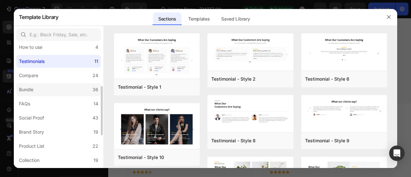
click at [45, 90] on label "Bundle 36" at bounding box center [58, 89] width 84 height 13
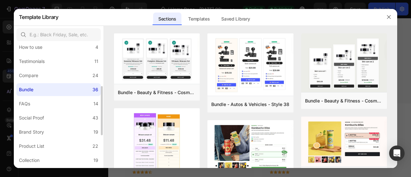
scroll to position [190, 0]
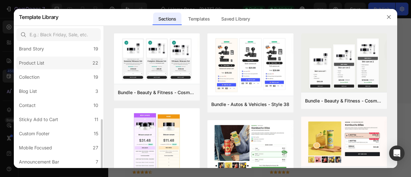
click at [52, 63] on label "Product List 22" at bounding box center [58, 62] width 84 height 13
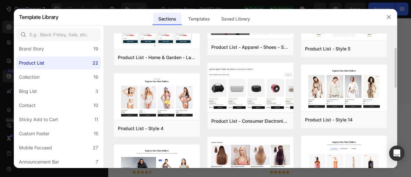
scroll to position [50, 0]
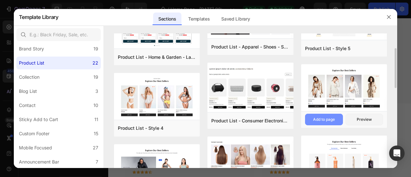
click at [334, 119] on div "Add to page" at bounding box center [324, 119] width 22 height 6
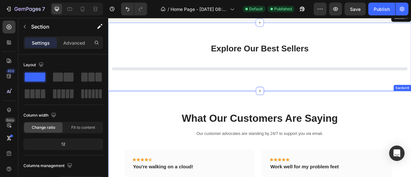
scroll to position [1071, 0]
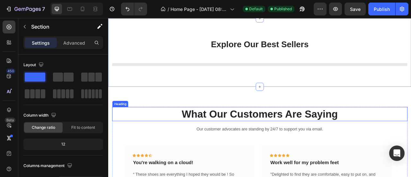
select select "l"
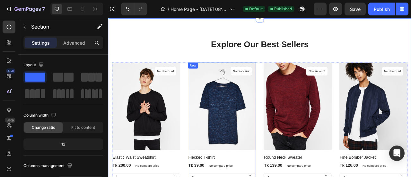
scroll to position [1116, 0]
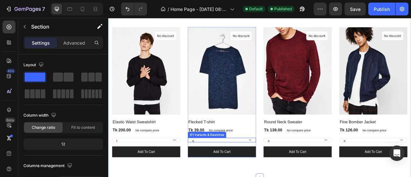
click at [227, 170] on select "s m l xl" at bounding box center [252, 173] width 87 height 6
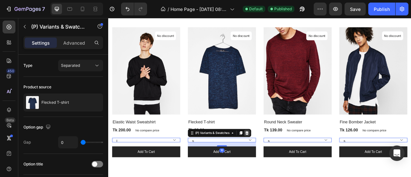
click at [285, 161] on icon at bounding box center [284, 163] width 5 height 5
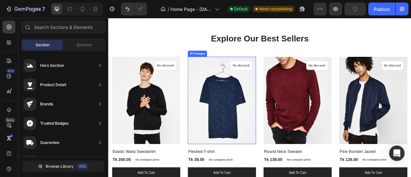
scroll to position [1077, 0]
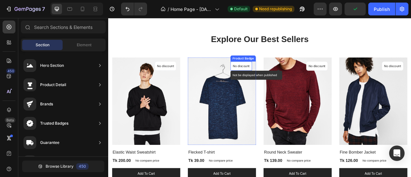
click at [274, 79] on p "No discount" at bounding box center [276, 79] width 21 height 6
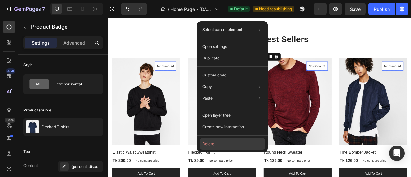
drag, startPoint x: 237, startPoint y: 143, endPoint x: 165, endPoint y: 158, distance: 74.5
click at [237, 142] on button "Delete" at bounding box center [232, 144] width 65 height 12
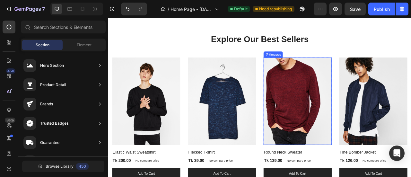
scroll to position [1095, 0]
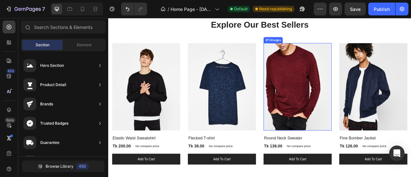
click at [264, 129] on img at bounding box center [252, 105] width 87 height 111
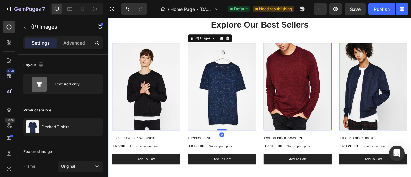
scroll to position [984, 0]
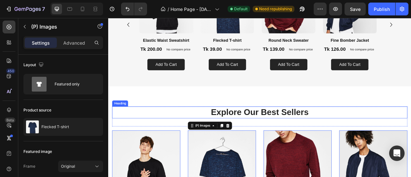
click at [247, 136] on p "Explore Our Best Sellers" at bounding box center [301, 138] width 374 height 14
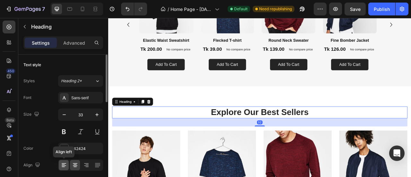
click at [65, 160] on div at bounding box center [64, 165] width 10 height 10
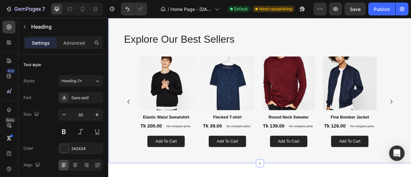
scroll to position [853, 0]
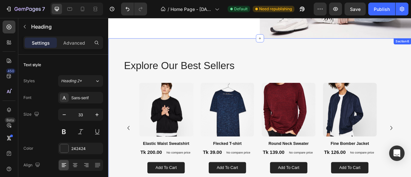
click at [124, 66] on div "Explore Our Best Sellers Heading Row Product Images Elastic Waist Sweatshirt Pr…" at bounding box center [300, 140] width 385 height 192
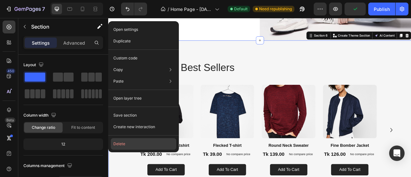
drag, startPoint x: 150, startPoint y: 145, endPoint x: 54, endPoint y: 159, distance: 97.0
click at [150, 145] on button "Delete" at bounding box center [143, 144] width 65 height 12
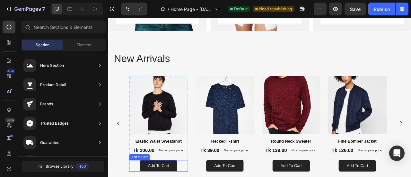
scroll to position [459, 0]
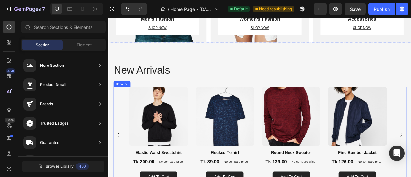
click at [127, 117] on div "Product Images Elastic Waist Sweatshirt Product Title Tk 200.00 Product Price P…" at bounding box center [301, 167] width 372 height 122
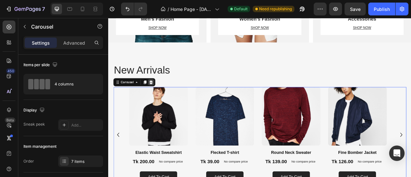
click at [161, 102] on div at bounding box center [162, 100] width 8 height 8
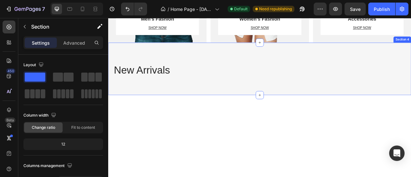
click at [186, 69] on div "New Arrivals Heading Row Section 4" at bounding box center [300, 82] width 385 height 67
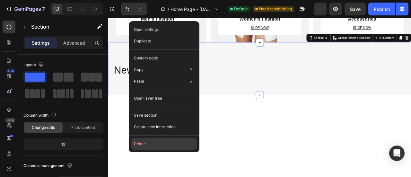
drag, startPoint x: 158, startPoint y: 145, endPoint x: 73, endPoint y: 157, distance: 85.2
click at [158, 145] on button "Delete" at bounding box center [163, 144] width 65 height 12
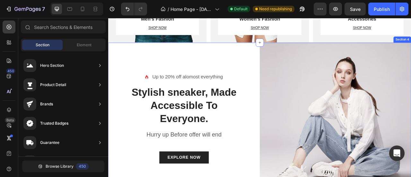
scroll to position [352, 0]
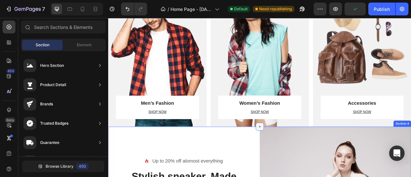
click at [295, 157] on div at bounding box center [300, 156] width 10 height 10
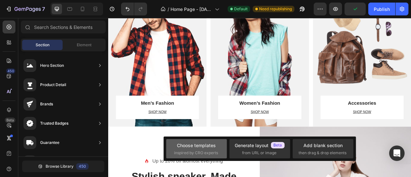
click at [208, 153] on span "inspired by CRO experts" at bounding box center [196, 153] width 44 height 6
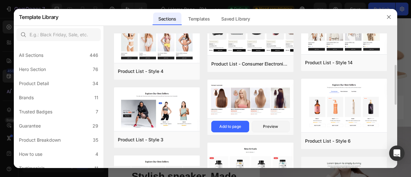
scroll to position [0, 0]
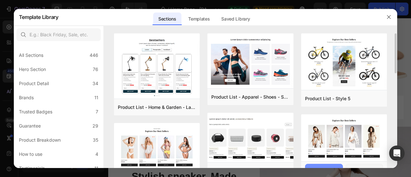
click at [323, 164] on button "Add to page" at bounding box center [324, 170] width 38 height 12
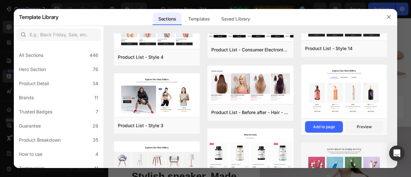
scroll to position [14, 0]
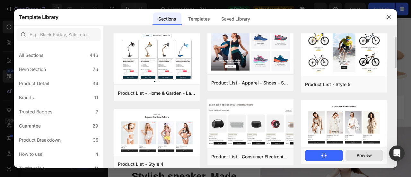
click at [356, 156] on button "Preview" at bounding box center [364, 156] width 38 height 12
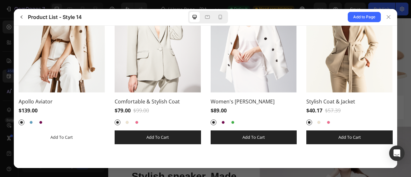
scroll to position [0, 0]
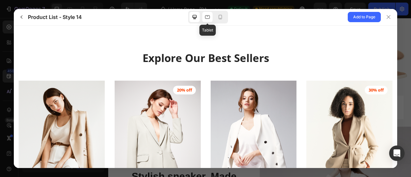
click at [211, 15] on div at bounding box center [207, 17] width 10 height 10
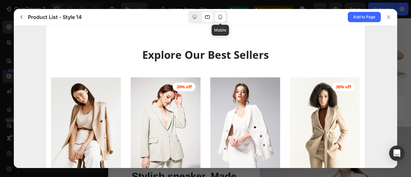
click at [221, 16] on icon at bounding box center [220, 17] width 6 height 6
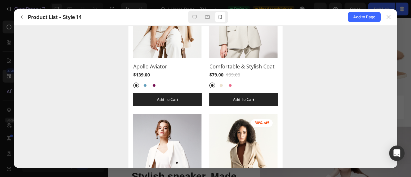
scroll to position [208, 0]
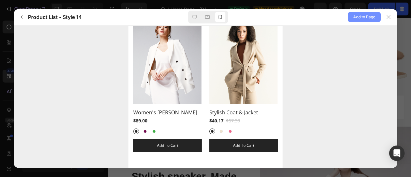
click at [366, 16] on span "Add to Page" at bounding box center [364, 17] width 22 height 8
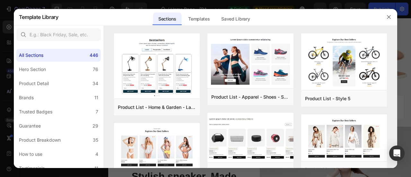
select select "l"
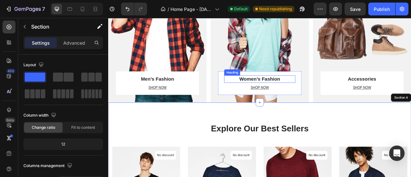
scroll to position [490, 0]
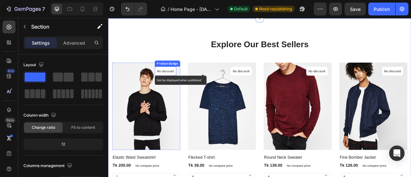
click at [170, 84] on p "No discount" at bounding box center [180, 85] width 21 height 6
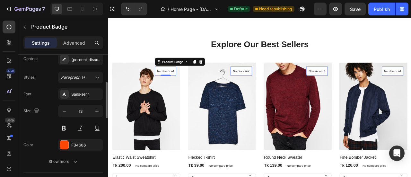
scroll to position [0, 0]
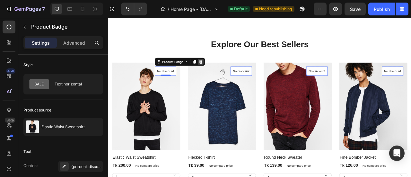
click at [227, 71] on icon at bounding box center [225, 73] width 5 height 5
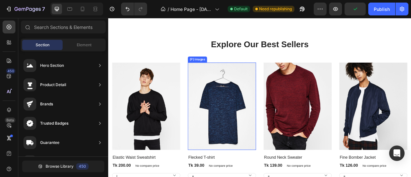
scroll to position [597, 0]
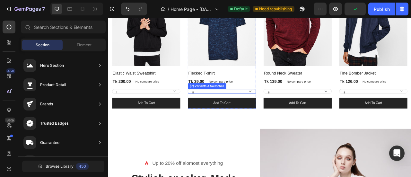
click at [224, 108] on select "s m l xl" at bounding box center [252, 111] width 87 height 6
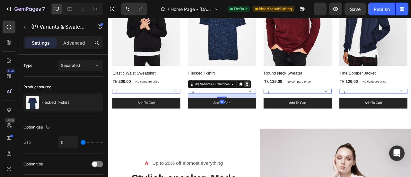
click at [283, 101] on icon at bounding box center [284, 101] width 5 height 5
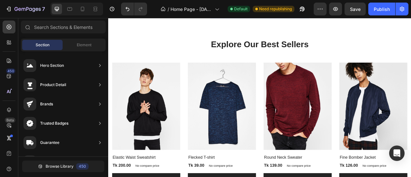
scroll to position [383, 0]
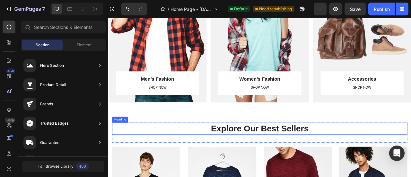
click at [264, 160] on p "Explore Our Best Sellers" at bounding box center [301, 158] width 374 height 14
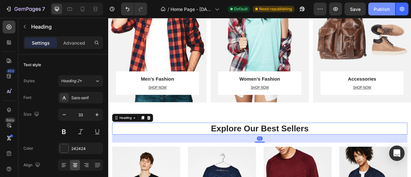
click at [379, 10] on div "Publish" at bounding box center [381, 9] width 16 height 7
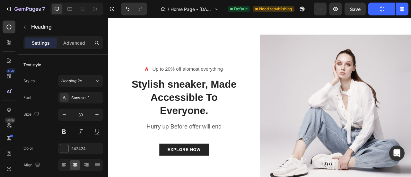
scroll to position [918, 0]
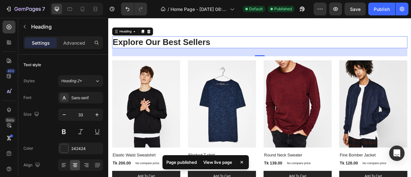
click at [195, 47] on p "Explore Our Best Sellers" at bounding box center [301, 49] width 374 height 14
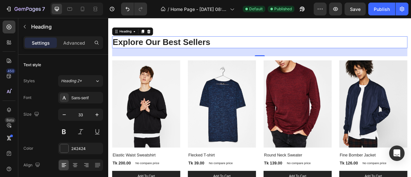
click at [193, 47] on p "Explore Our Best Sellers" at bounding box center [301, 49] width 374 height 14
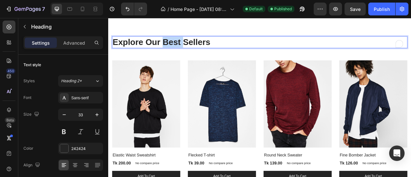
click at [193, 47] on p "Explore Our Best Sellers" at bounding box center [301, 49] width 374 height 14
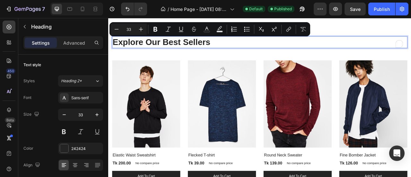
click at [235, 45] on p "Explore Our Best Sellers" at bounding box center [301, 49] width 374 height 14
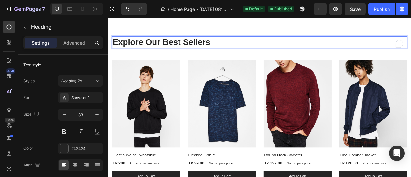
click at [235, 45] on p "Explore Our Best Sellers" at bounding box center [301, 49] width 374 height 14
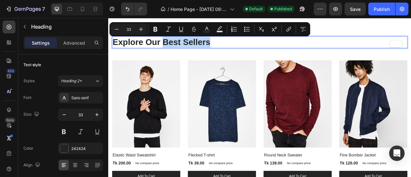
drag, startPoint x: 238, startPoint y: 45, endPoint x: 181, endPoint y: 47, distance: 57.5
click at [181, 47] on p "Explore Our Best Sellers" at bounding box center [301, 49] width 374 height 14
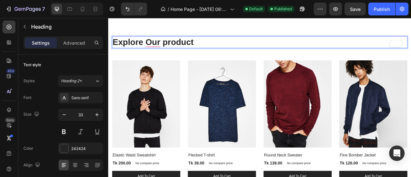
click at [182, 47] on p "Explore Our product" at bounding box center [301, 49] width 374 height 14
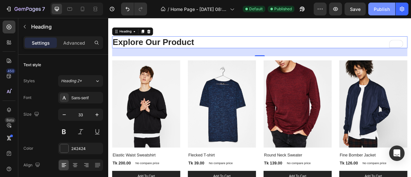
click at [382, 6] on div "Publish" at bounding box center [381, 9] width 16 height 7
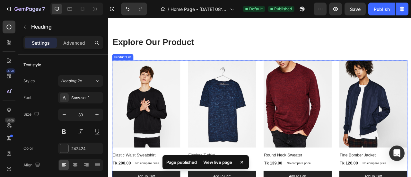
click at [203, 80] on div "(P) Images Row Elastic Waist Sweatshirt (P) Title Tk 200.00 (P) Price (P) Price…" at bounding box center [300, 149] width 375 height 155
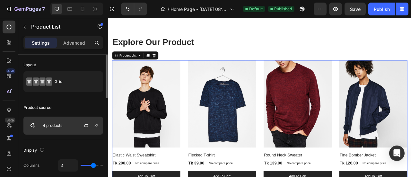
click at [68, 126] on div "4 products" at bounding box center [63, 125] width 80 height 18
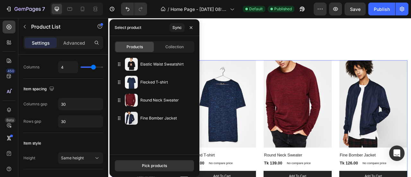
scroll to position [0, 0]
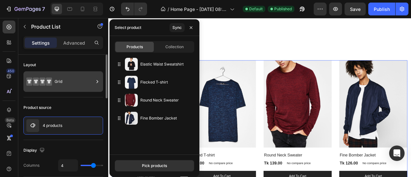
click at [65, 84] on div "Grid" at bounding box center [74, 81] width 39 height 15
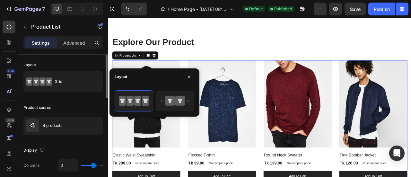
click at [57, 95] on div "Layout Grid" at bounding box center [63, 76] width 80 height 43
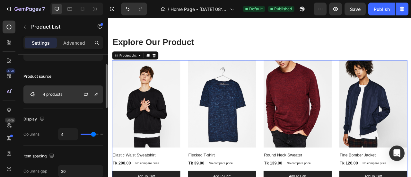
scroll to position [31, 0]
click at [86, 95] on icon "button" at bounding box center [85, 93] width 5 height 5
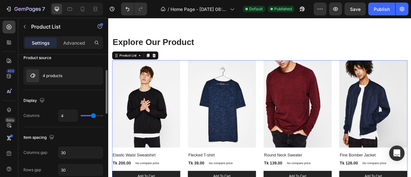
scroll to position [51, 0]
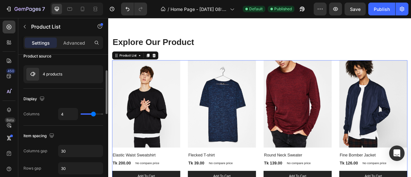
type input "5"
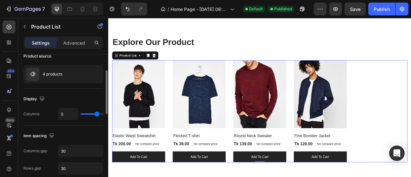
type input "6"
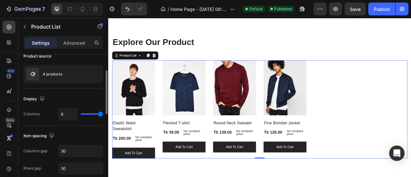
type input "5"
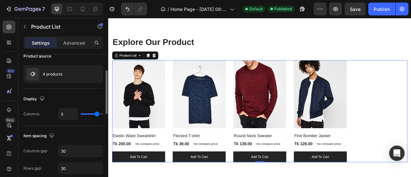
type input "4"
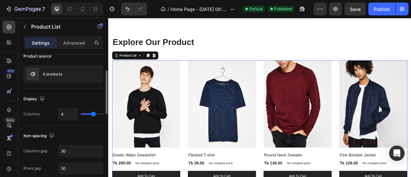
drag, startPoint x: 93, startPoint y: 114, endPoint x: 94, endPoint y: 117, distance: 3.3
click at [94, 115] on input "range" at bounding box center [92, 113] width 22 height 1
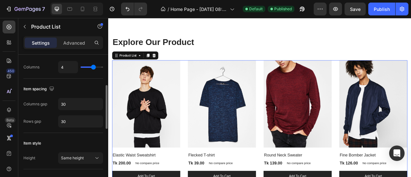
scroll to position [0, 0]
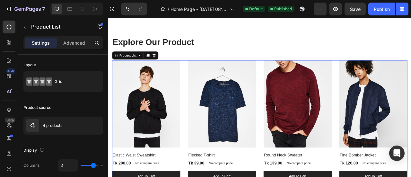
click at [203, 87] on div "(P) Images Row Elastic Waist Sweatshirt (P) Title Tk 200.00 (P) Price (P) Price…" at bounding box center [300, 149] width 375 height 155
click at [158, 64] on icon at bounding box center [159, 65] width 4 height 4
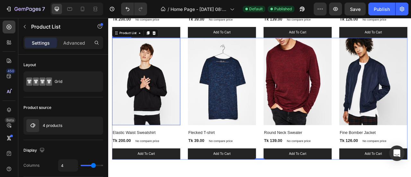
scroll to position [1100, 0]
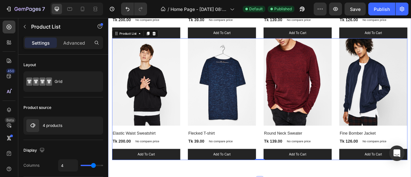
click at [111, 86] on div "Explore Our Product Heading Row (P) Images Row Elastic Waist Sweatshirt (P) Tit…" at bounding box center [300, 28] width 385 height 391
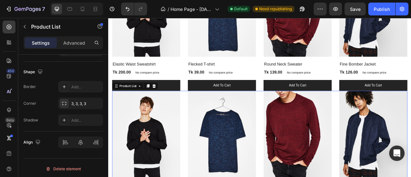
scroll to position [0, 0]
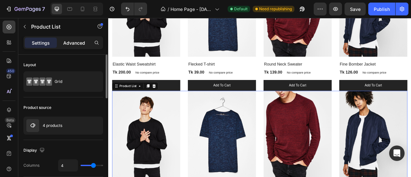
click at [80, 40] on p "Advanced" at bounding box center [74, 42] width 22 height 7
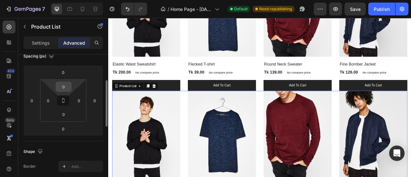
click at [65, 84] on input "0" at bounding box center [63, 87] width 13 height 10
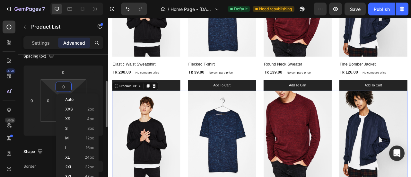
scroll to position [79, 0]
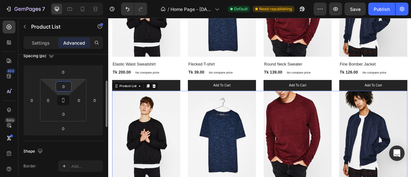
click at [60, 88] on input "0" at bounding box center [63, 86] width 13 height 10
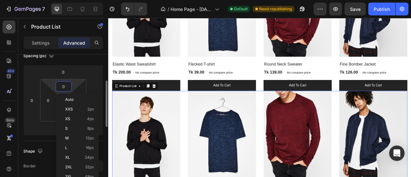
type input "30"
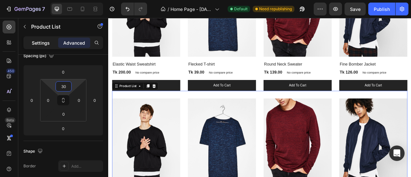
click at [45, 46] on div "Settings" at bounding box center [41, 43] width 32 height 10
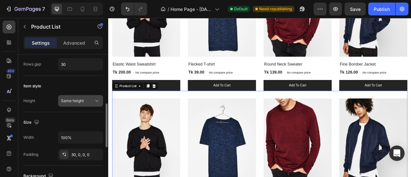
scroll to position [156, 0]
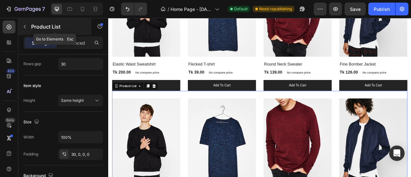
click at [26, 25] on icon "button" at bounding box center [24, 26] width 5 height 5
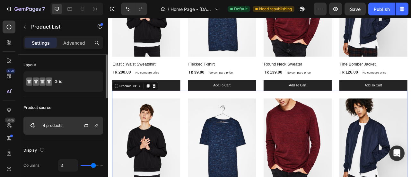
click at [56, 120] on div "4 products" at bounding box center [63, 125] width 80 height 18
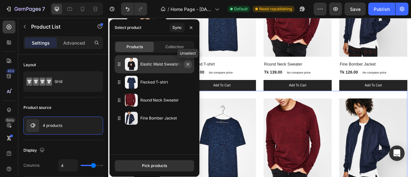
click at [188, 64] on icon "button" at bounding box center [187, 64] width 5 height 5
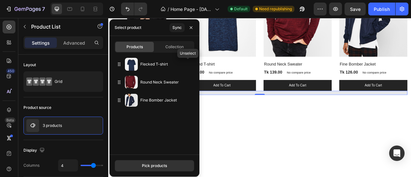
click at [0, 0] on icon "button" at bounding box center [0, 0] width 0 height 0
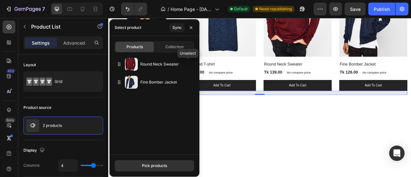
click at [0, 0] on icon "button" at bounding box center [0, 0] width 0 height 0
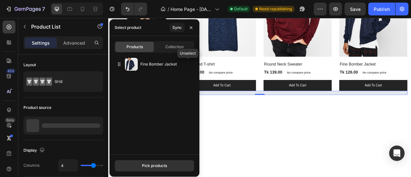
click at [0, 0] on icon "button" at bounding box center [0, 0] width 0 height 0
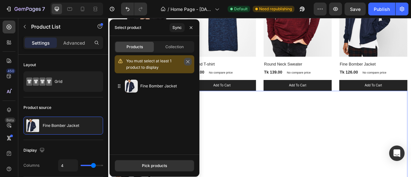
click at [187, 62] on icon "button" at bounding box center [187, 61] width 4 height 4
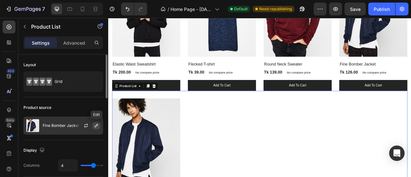
click at [95, 125] on icon "button" at bounding box center [96, 125] width 5 height 5
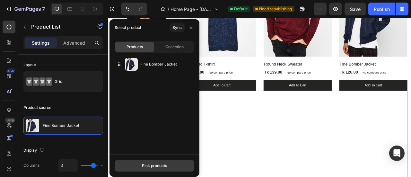
click at [144, 167] on div "Pick products" at bounding box center [154, 166] width 25 height 6
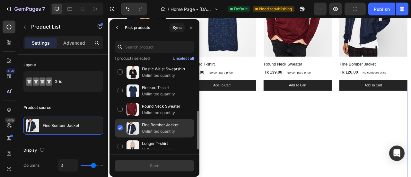
scroll to position [42, 0]
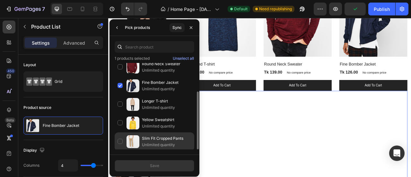
click at [136, 141] on img at bounding box center [132, 141] width 13 height 13
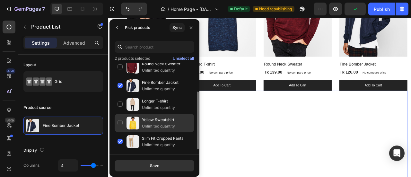
click at [126, 124] on img at bounding box center [132, 122] width 13 height 13
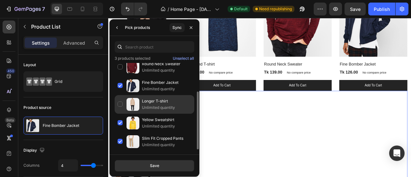
click at [123, 107] on div "Longer T-shirt Unlimited quantity" at bounding box center [155, 104] width 80 height 19
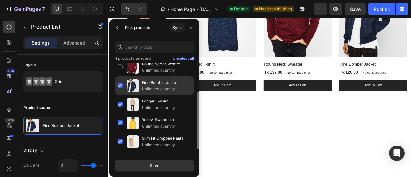
click at [121, 86] on div "Fine Bomber Jacket Unlimited quantity" at bounding box center [155, 85] width 80 height 19
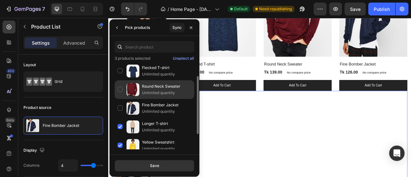
click at [121, 88] on div "Round Neck Sweater Unlimited quantity" at bounding box center [155, 89] width 80 height 19
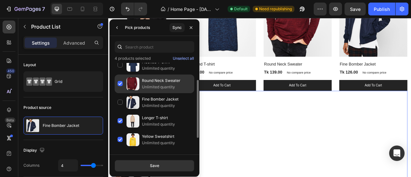
click at [122, 83] on div "Round Neck Sweater Unlimited quantity" at bounding box center [155, 83] width 80 height 19
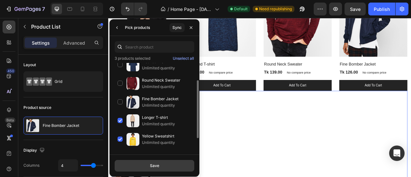
click at [149, 166] on button "Save" at bounding box center [155, 166] width 80 height 12
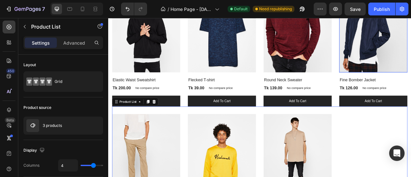
scroll to position [1013, 0]
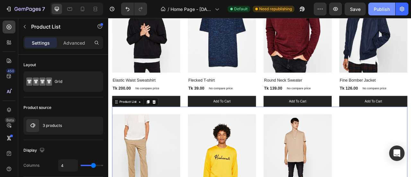
click at [385, 9] on div "Publish" at bounding box center [381, 9] width 16 height 7
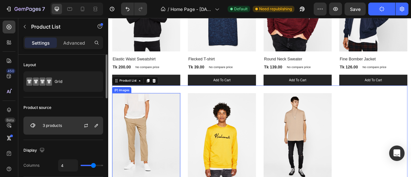
scroll to position [1042, 0]
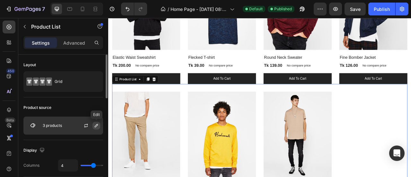
click at [94, 127] on icon "button" at bounding box center [96, 125] width 5 height 5
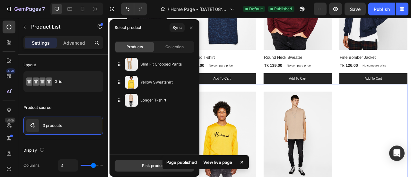
click at [148, 164] on div "Pick products" at bounding box center [154, 166] width 25 height 6
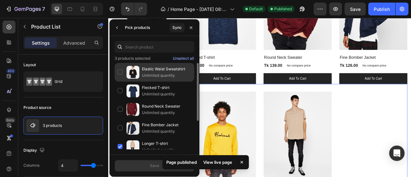
click at [144, 75] on p "Unlimited quantity" at bounding box center [166, 75] width 49 height 6
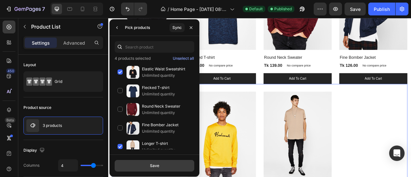
click at [150, 164] on button "Save" at bounding box center [155, 166] width 80 height 12
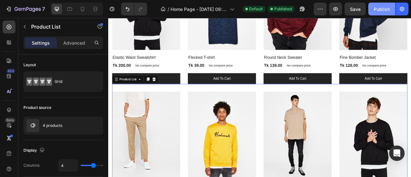
click at [381, 9] on div "Publish" at bounding box center [381, 9] width 16 height 7
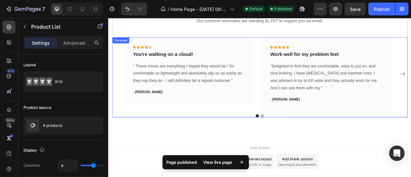
scroll to position [1404, 0]
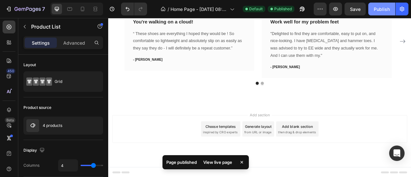
click at [389, 13] on button "Publish" at bounding box center [381, 9] width 27 height 13
click at [384, 13] on button "Publish" at bounding box center [381, 9] width 27 height 13
